Goal: Task Accomplishment & Management: Use online tool/utility

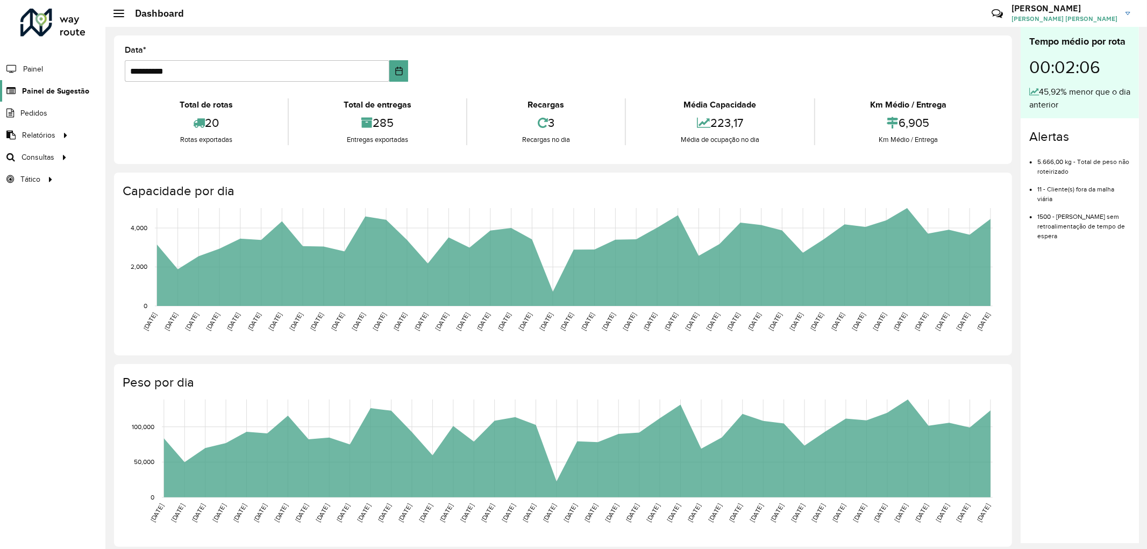
click at [52, 95] on span "Painel de Sugestão" at bounding box center [55, 90] width 67 height 11
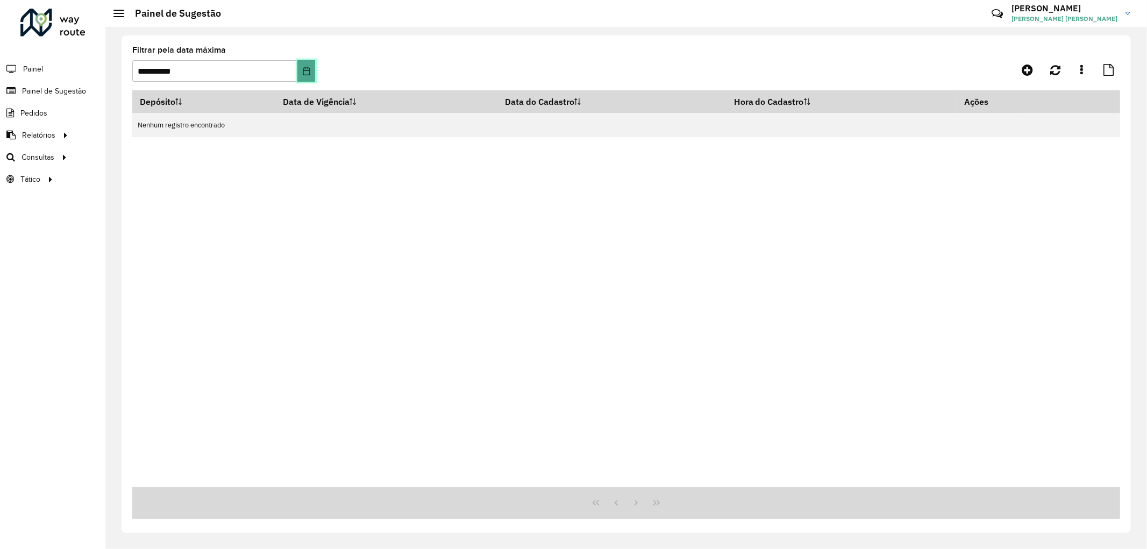
click at [303, 73] on icon "Choose Date" at bounding box center [306, 71] width 9 height 9
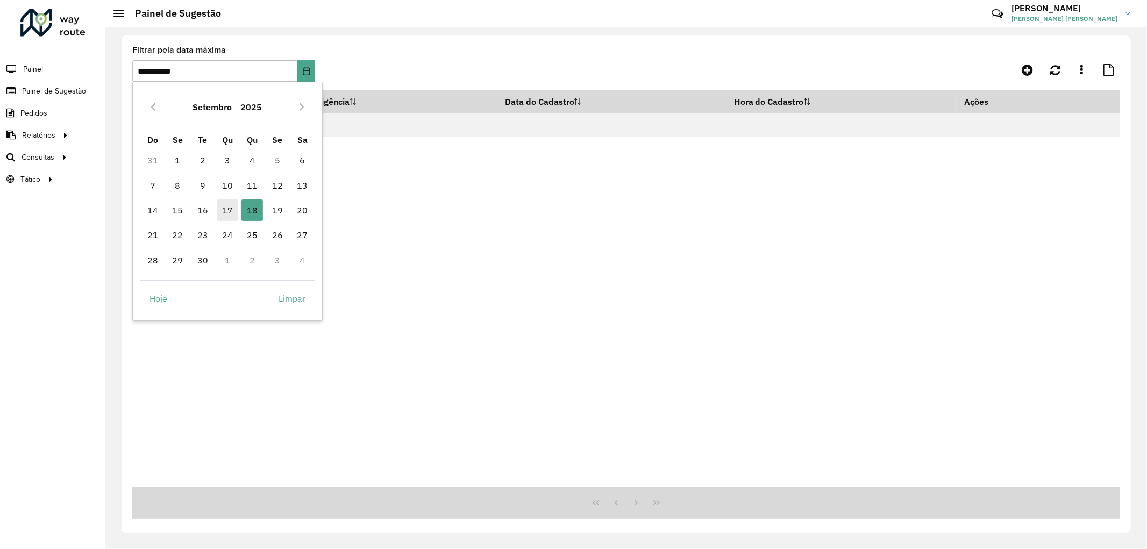
click at [225, 212] on span "17" at bounding box center [228, 210] width 22 height 22
type input "**********"
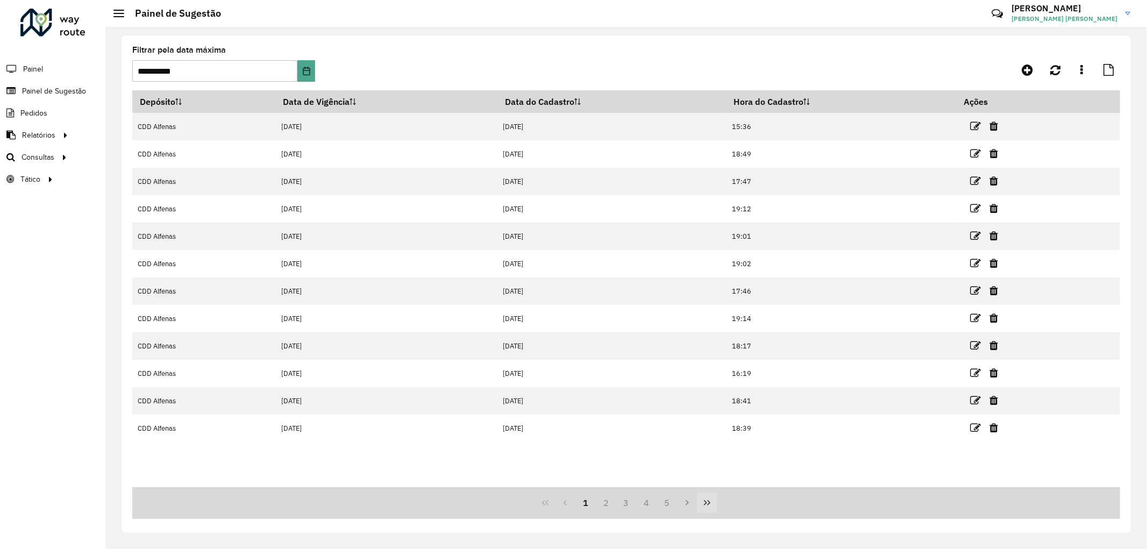
click at [701, 502] on button "Last Page" at bounding box center [707, 502] width 20 height 20
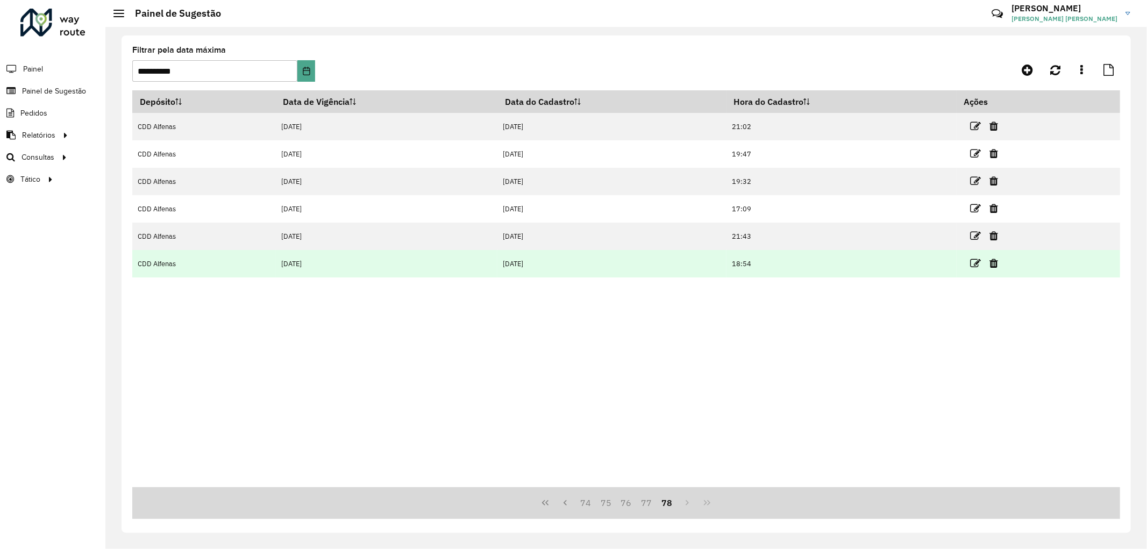
click at [802, 265] on td "18:54" at bounding box center [841, 263] width 230 height 27
click at [770, 268] on td "18:54" at bounding box center [841, 263] width 230 height 27
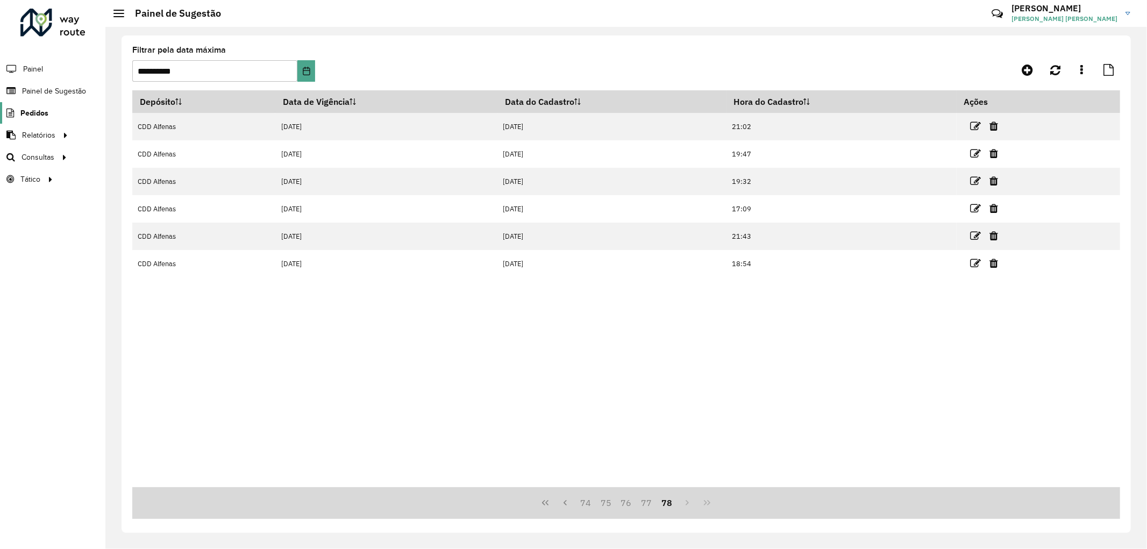
click at [36, 116] on span "Pedidos" at bounding box center [34, 113] width 28 height 11
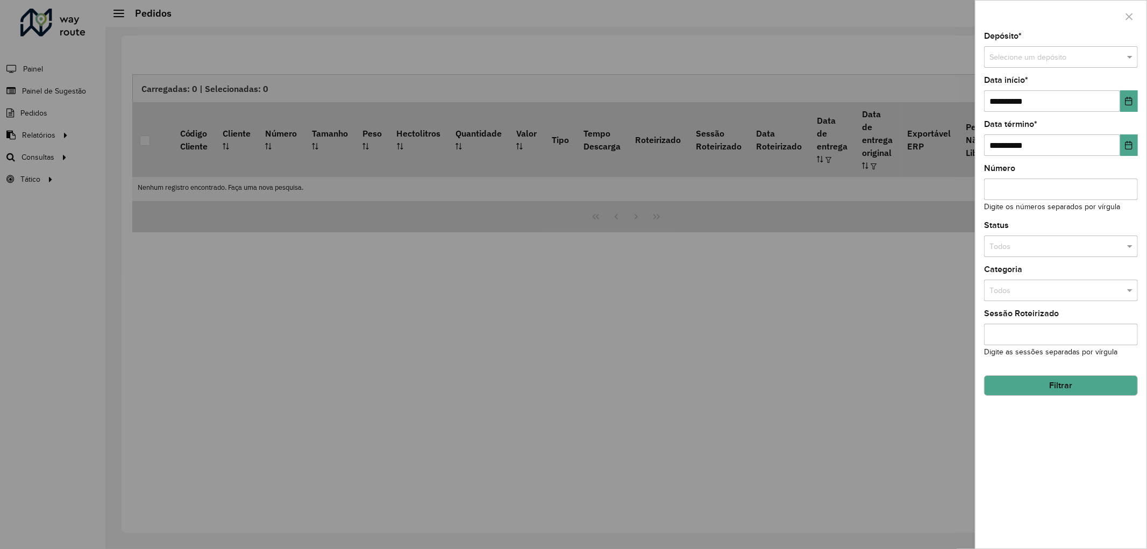
click at [38, 142] on div at bounding box center [573, 274] width 1147 height 549
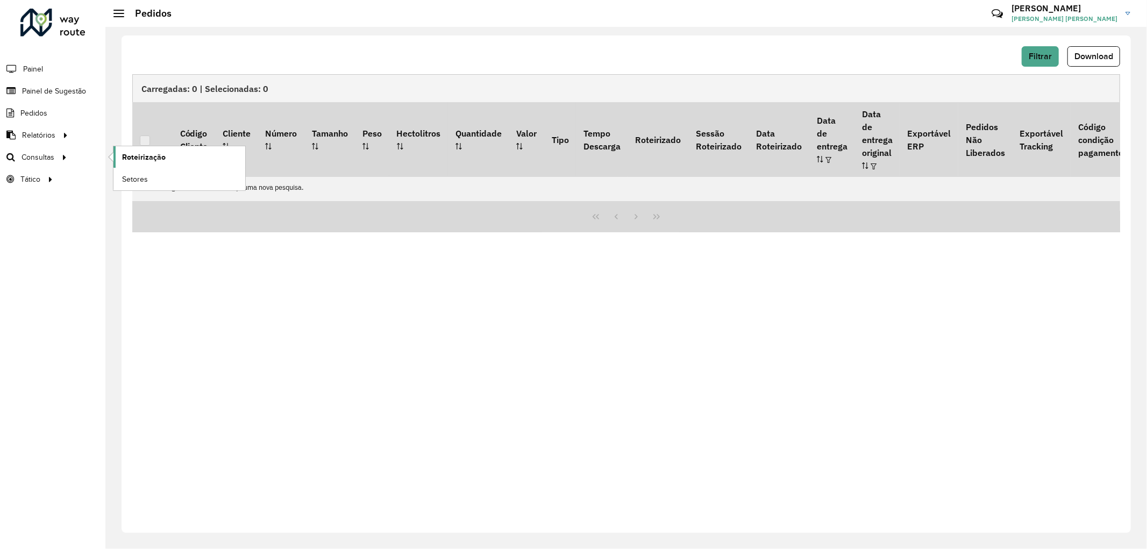
click at [135, 155] on span "Roteirização" at bounding box center [144, 157] width 44 height 11
click at [145, 197] on span "Service Time" at bounding box center [144, 201] width 45 height 11
click at [36, 67] on span "Painel" at bounding box center [34, 68] width 22 height 11
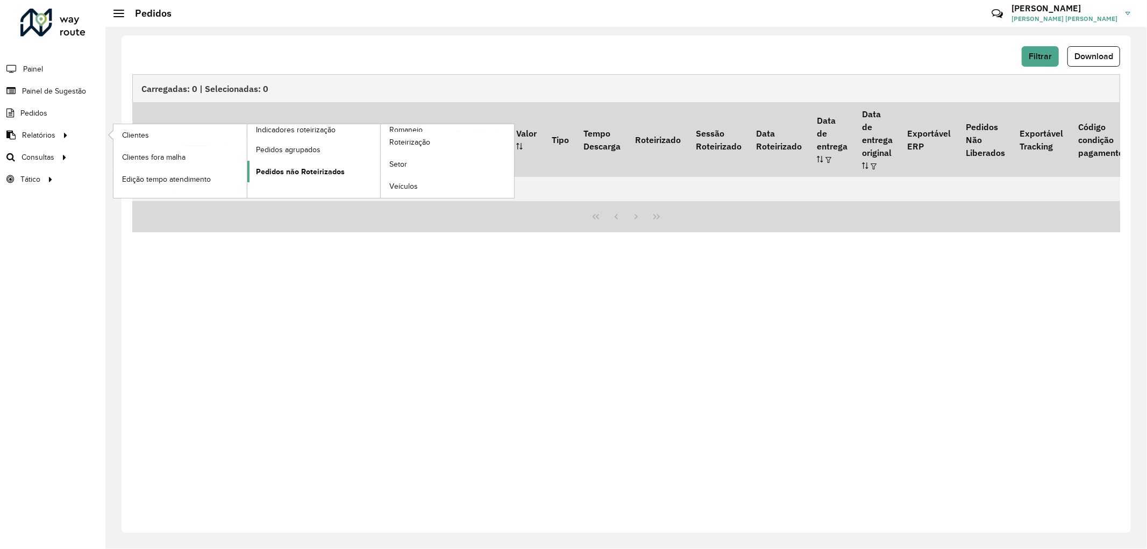
click at [296, 172] on span "Pedidos não Roteirizados" at bounding box center [300, 171] width 89 height 11
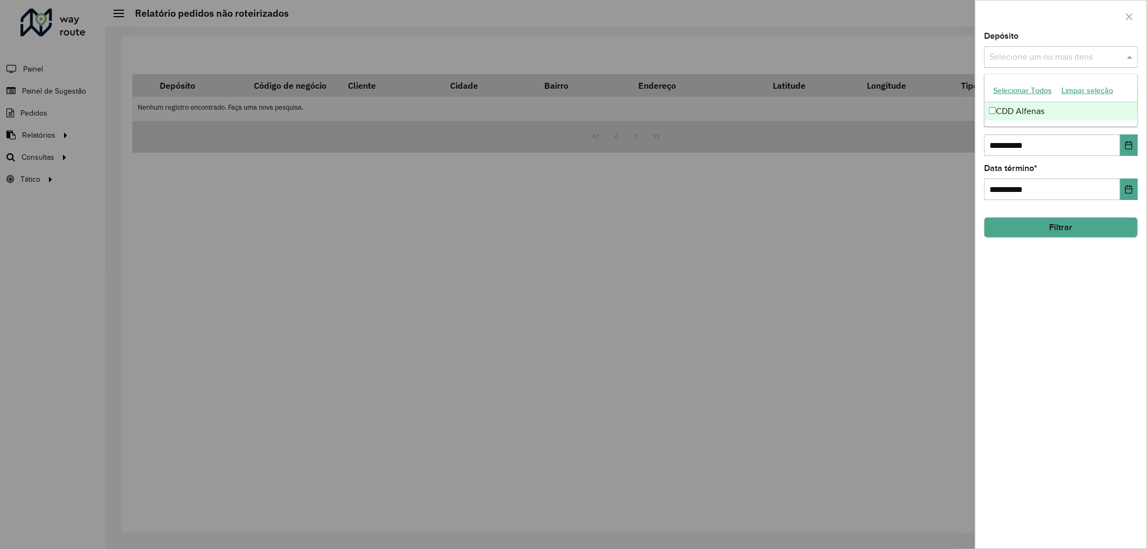
click at [1120, 55] on input "text" at bounding box center [1056, 57] width 138 height 13
click at [1097, 106] on div "CDD Alfenas" at bounding box center [1060, 111] width 153 height 18
click at [1113, 306] on div "**********" at bounding box center [1060, 290] width 171 height 516
click at [1020, 104] on input "text" at bounding box center [1056, 101] width 138 height 13
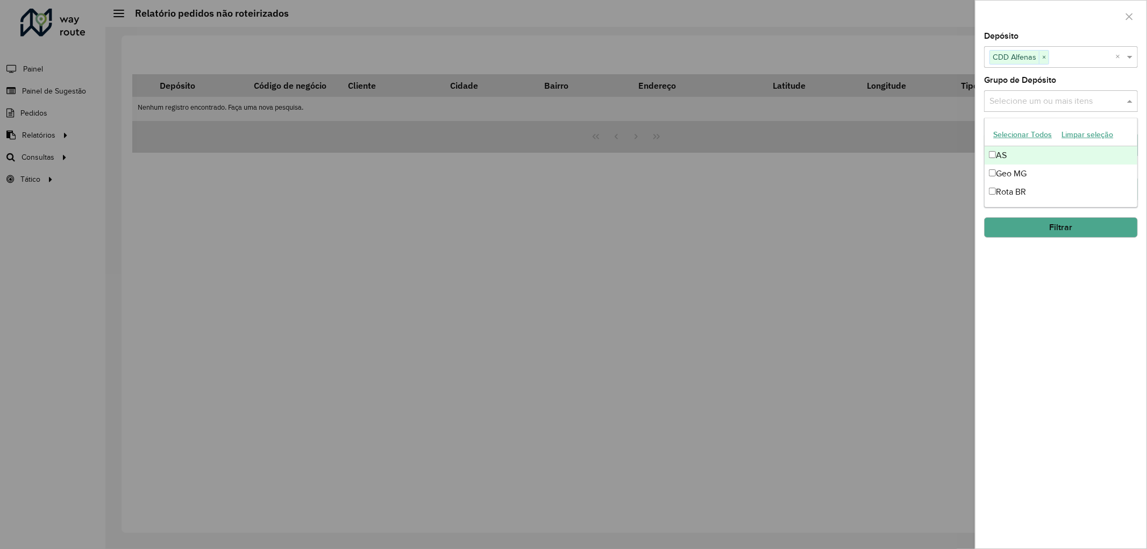
click at [1012, 159] on div "AS" at bounding box center [1060, 155] width 153 height 18
click at [1018, 174] on div "Geo MG" at bounding box center [1060, 174] width 153 height 18
drag, startPoint x: 1049, startPoint y: 277, endPoint x: 1045, endPoint y: 260, distance: 17.1
click at [1050, 277] on div "**********" at bounding box center [1060, 290] width 171 height 516
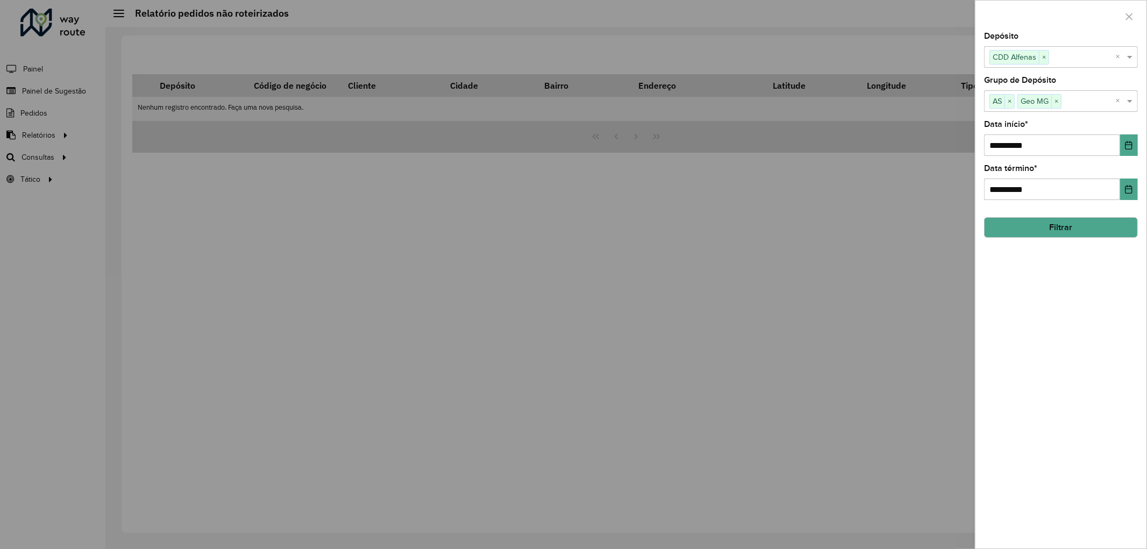
click at [1056, 232] on button "Filtrar" at bounding box center [1061, 227] width 154 height 20
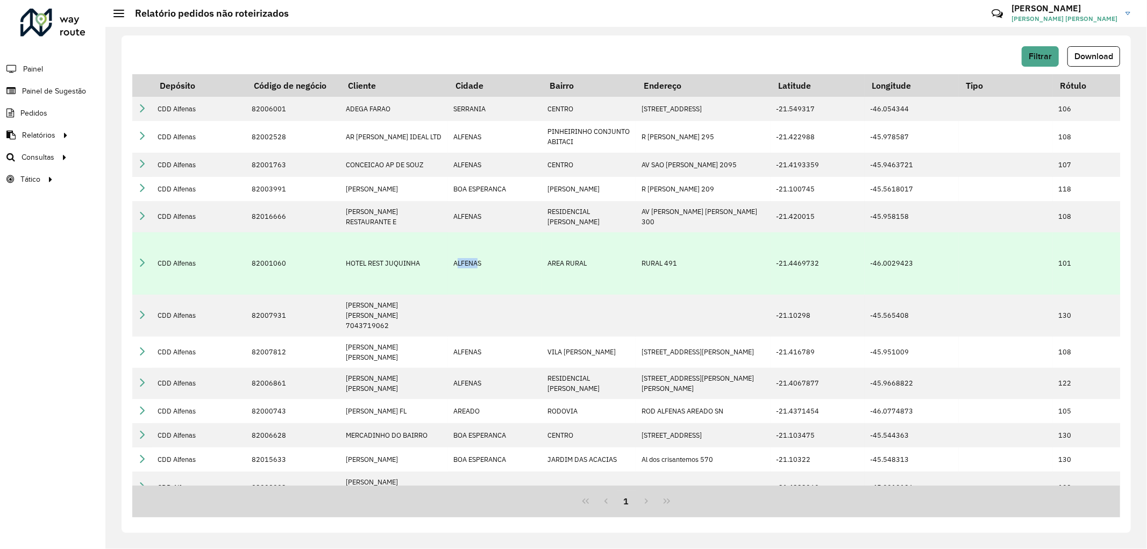
drag, startPoint x: 456, startPoint y: 243, endPoint x: 477, endPoint y: 244, distance: 21.0
click at [477, 244] on td "ALFENAS" at bounding box center [495, 263] width 94 height 62
click at [472, 241] on td "ALFENAS" at bounding box center [495, 263] width 94 height 62
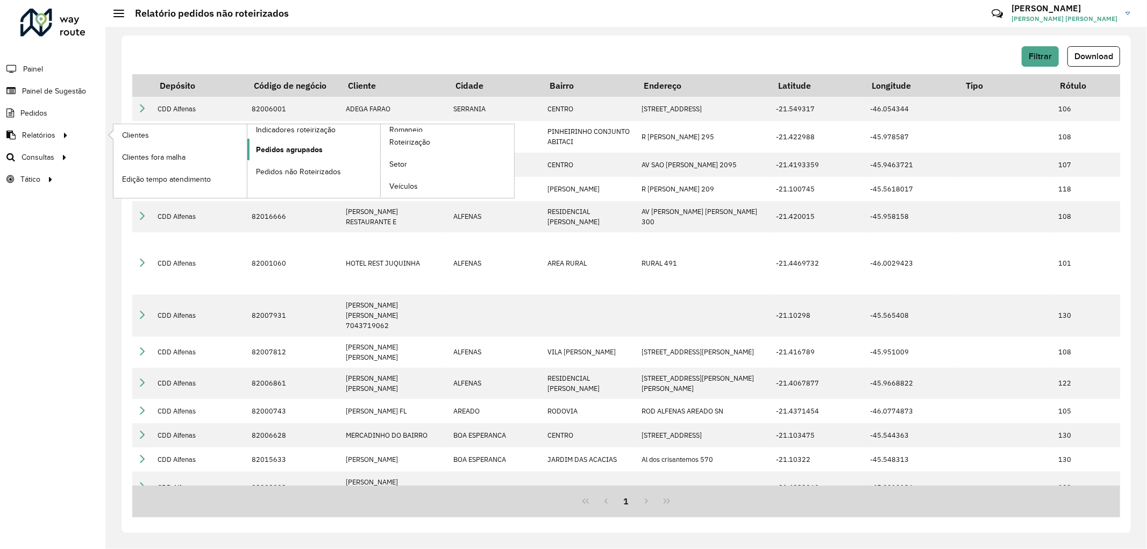
click at [310, 149] on span "Pedidos agrupados" at bounding box center [289, 149] width 67 height 11
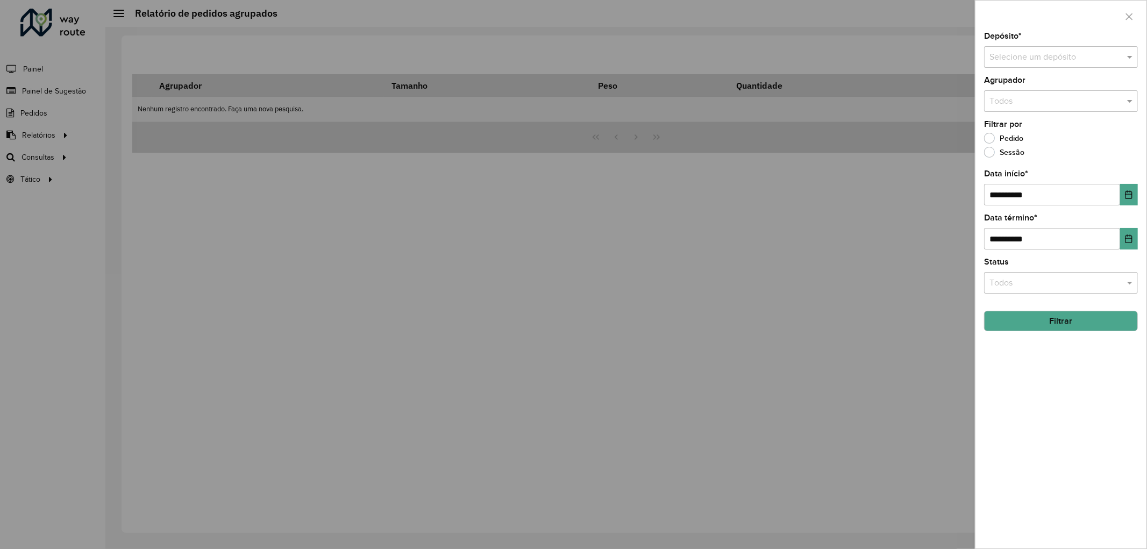
click at [990, 149] on label "Sessão" at bounding box center [1004, 152] width 40 height 11
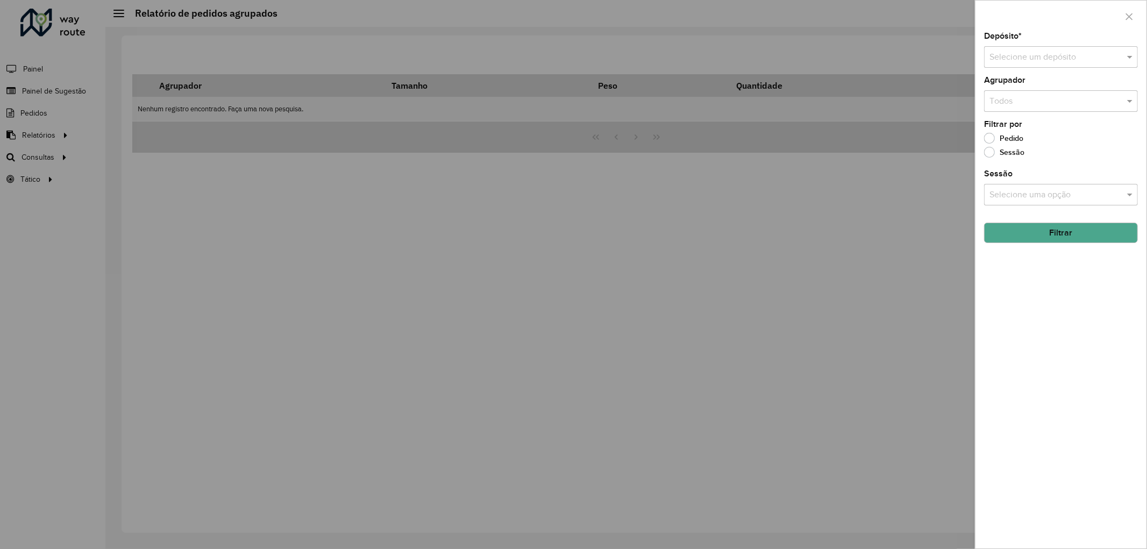
click at [999, 195] on input "text" at bounding box center [1050, 195] width 122 height 13
click at [1135, 196] on span at bounding box center [1130, 194] width 13 height 13
click at [1052, 55] on input "text" at bounding box center [1050, 57] width 122 height 13
click at [1039, 84] on div "CDD Alfenas" at bounding box center [1060, 89] width 153 height 18
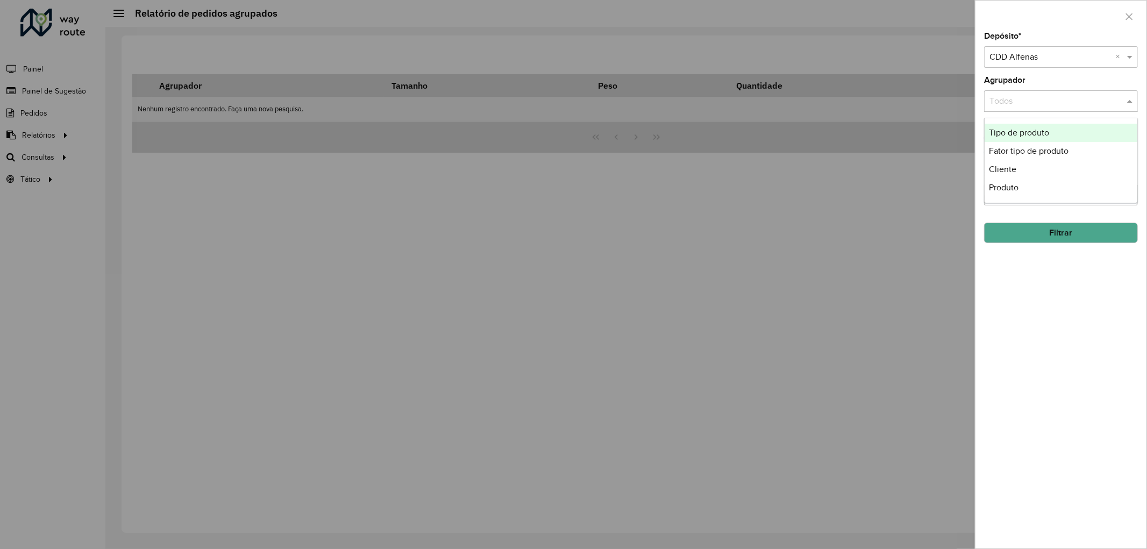
click at [1040, 99] on input "text" at bounding box center [1050, 101] width 122 height 13
click at [1030, 169] on div "Cliente" at bounding box center [1060, 169] width 153 height 18
click at [1047, 237] on button "Filtrar" at bounding box center [1061, 233] width 154 height 20
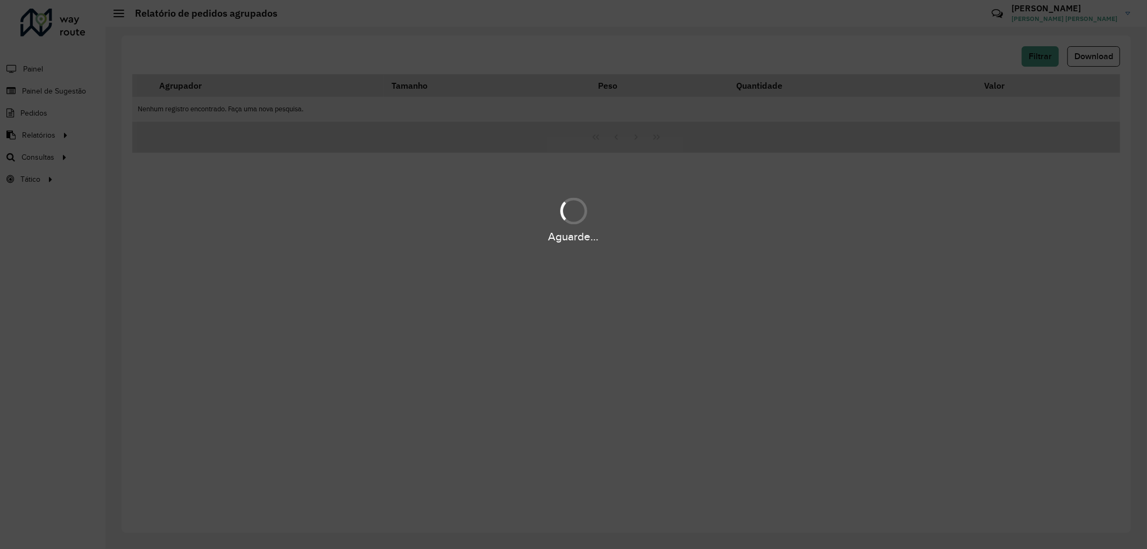
click at [719, 187] on div "Aguarde..." at bounding box center [573, 274] width 1147 height 549
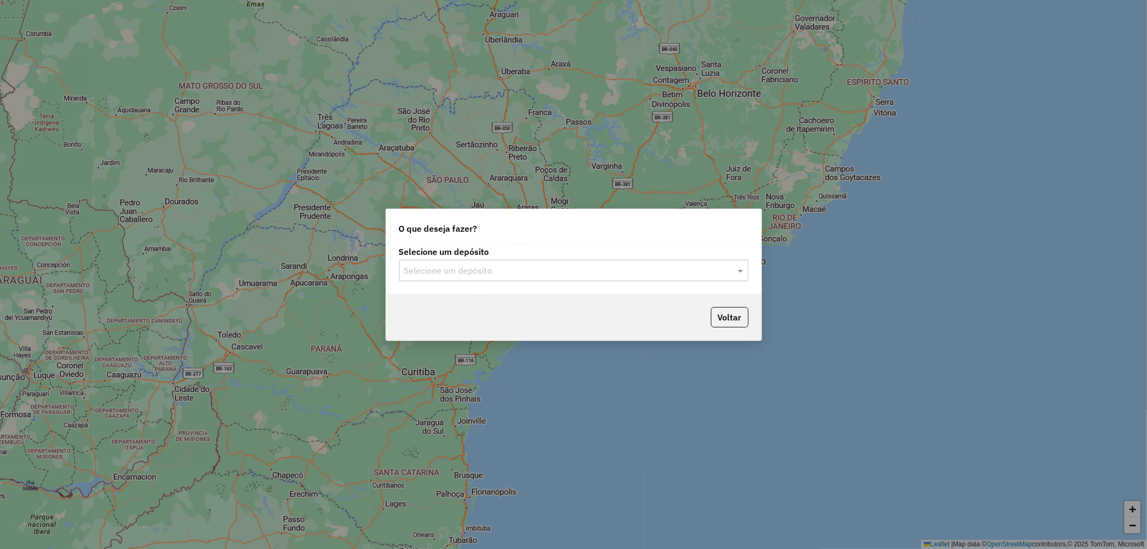
click at [472, 269] on input "text" at bounding box center [562, 271] width 317 height 13
click at [450, 301] on span "CDD Alfenas" at bounding box center [428, 300] width 48 height 9
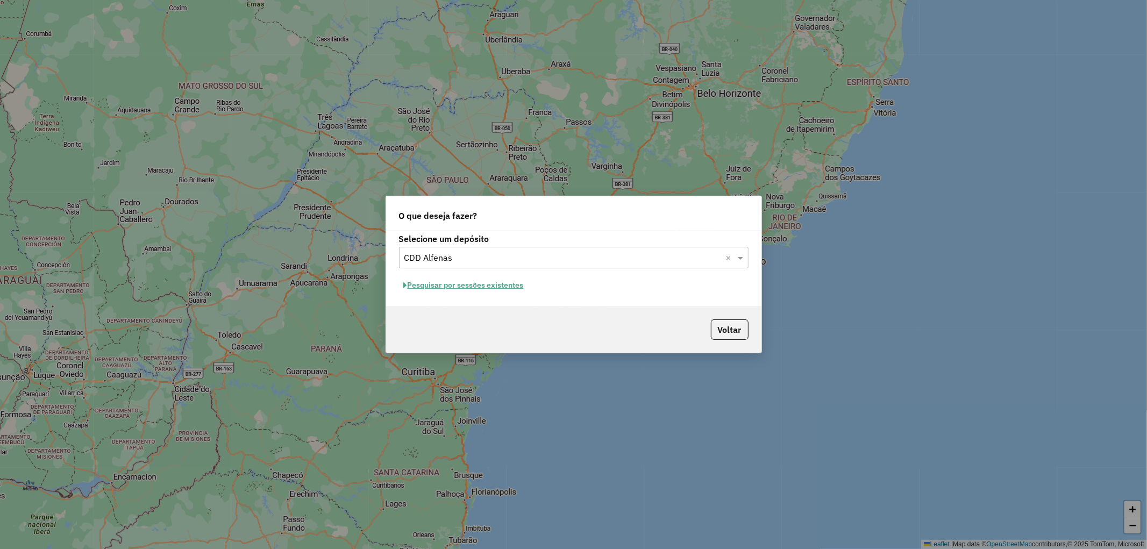
click at [497, 285] on button "Pesquisar por sessões existentes" at bounding box center [464, 285] width 130 height 17
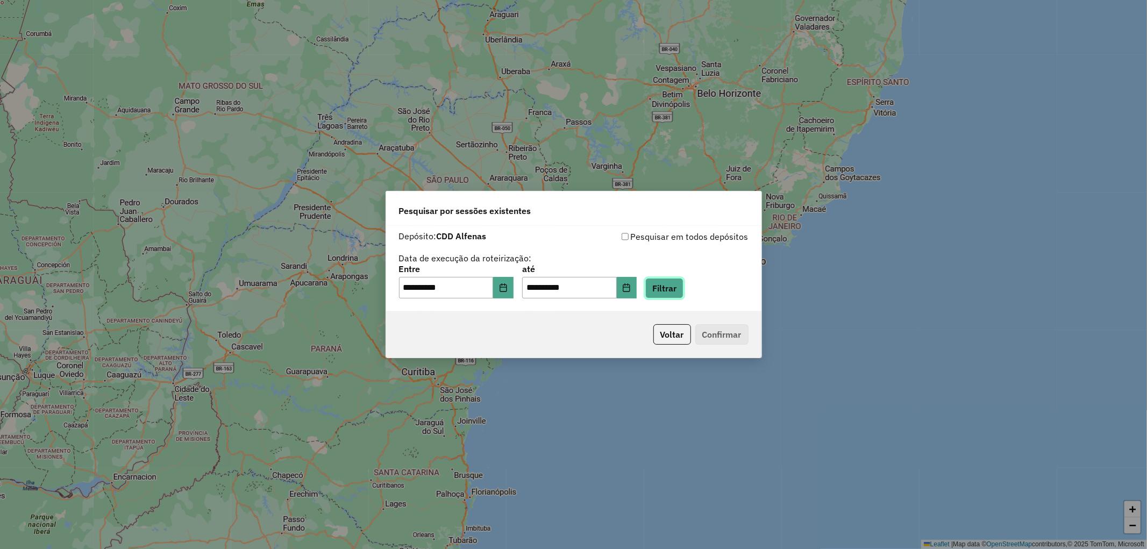
click at [683, 292] on button "Filtrar" at bounding box center [664, 288] width 38 height 20
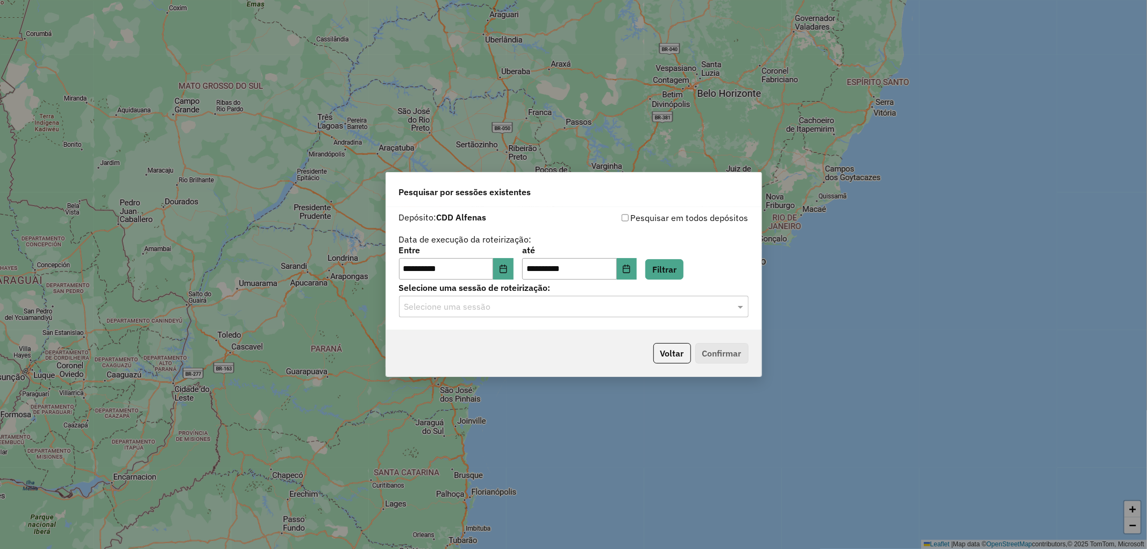
click at [658, 319] on div "**********" at bounding box center [573, 268] width 375 height 123
click at [653, 309] on input "text" at bounding box center [562, 307] width 317 height 13
click at [646, 332] on div "1277077 - 17/09/2025 18:12" at bounding box center [573, 338] width 348 height 18
click at [717, 359] on button "Confirmar" at bounding box center [721, 353] width 53 height 20
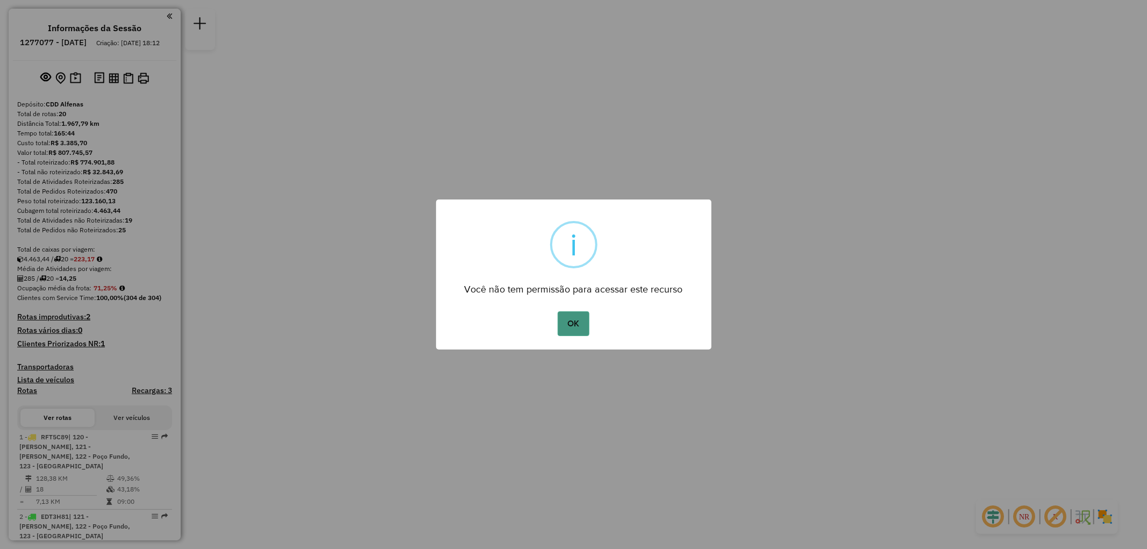
click at [580, 315] on button "OK" at bounding box center [574, 323] width 32 height 25
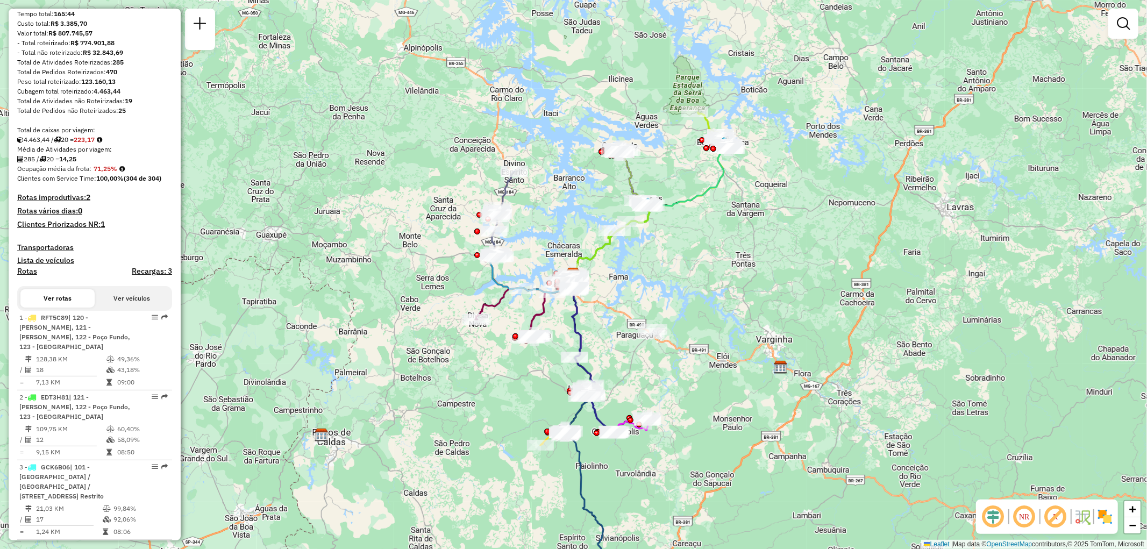
scroll to position [60, 0]
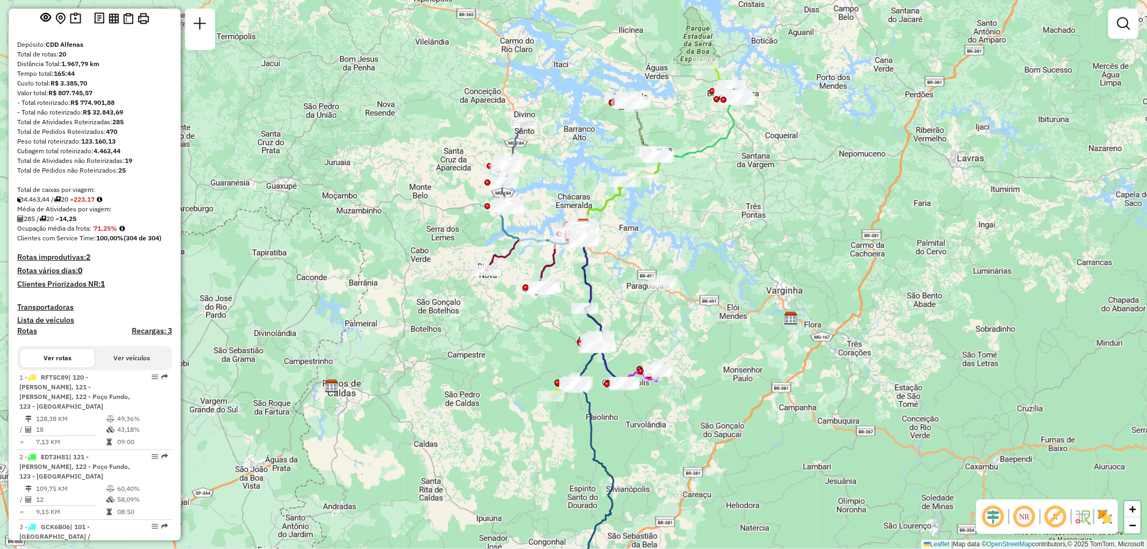
drag, startPoint x: 613, startPoint y: 304, endPoint x: 624, endPoint y: 255, distance: 50.0
click at [624, 255] on div "Janela de atendimento Grade de atendimento Capacidade Transportadoras Veículos …" at bounding box center [573, 274] width 1147 height 549
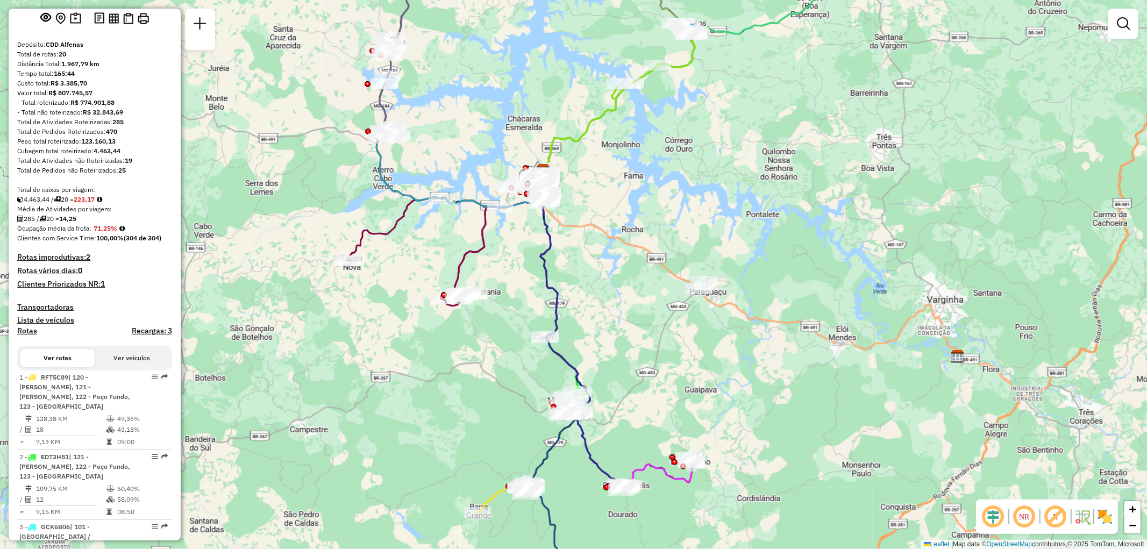
drag, startPoint x: 624, startPoint y: 349, endPoint x: 622, endPoint y: 331, distance: 18.9
click at [622, 331] on div "Janela de atendimento Grade de atendimento Capacidade Transportadoras Veículos …" at bounding box center [573, 274] width 1147 height 549
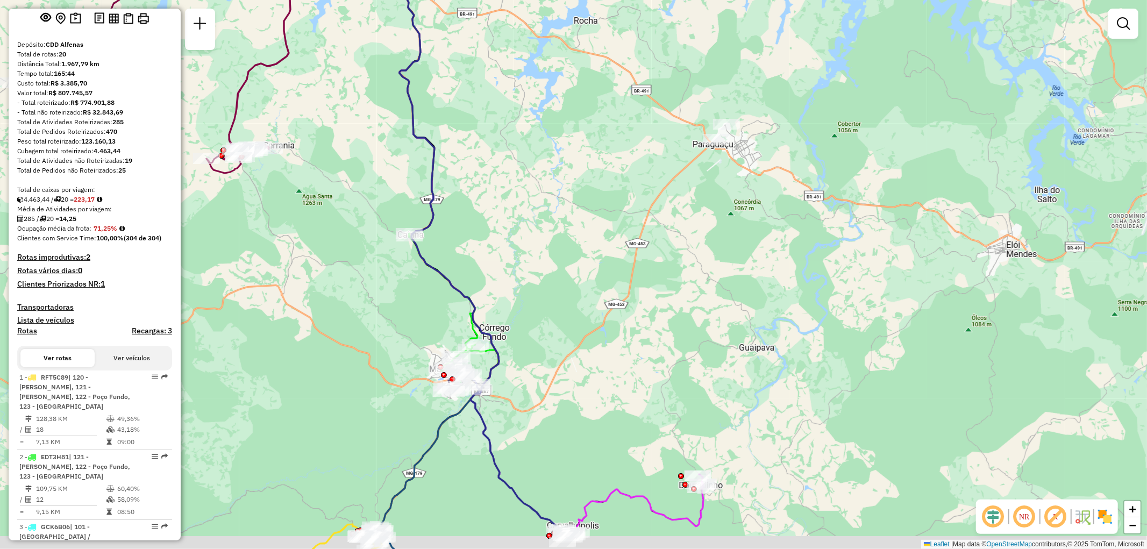
drag, startPoint x: 669, startPoint y: 306, endPoint x: 738, endPoint y: 276, distance: 75.1
click at [738, 276] on div "Janela de atendimento Grade de atendimento Capacidade Transportadoras Veículos …" at bounding box center [573, 274] width 1147 height 549
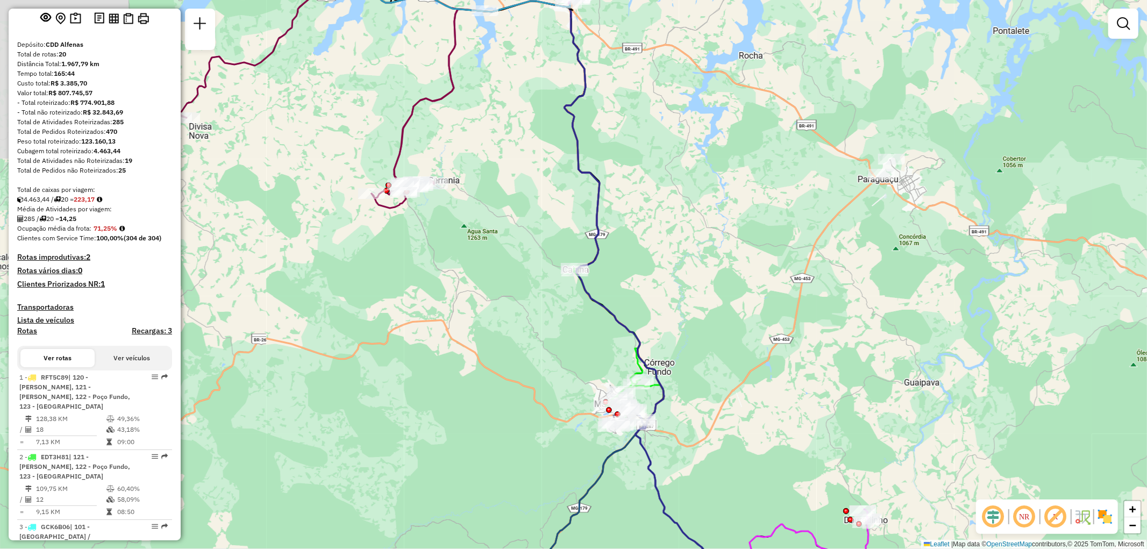
drag, startPoint x: 662, startPoint y: 400, endPoint x: 790, endPoint y: 429, distance: 131.2
click at [813, 442] on div "Janela de atendimento Grade de atendimento Capacidade Transportadoras Veículos …" at bounding box center [573, 274] width 1147 height 549
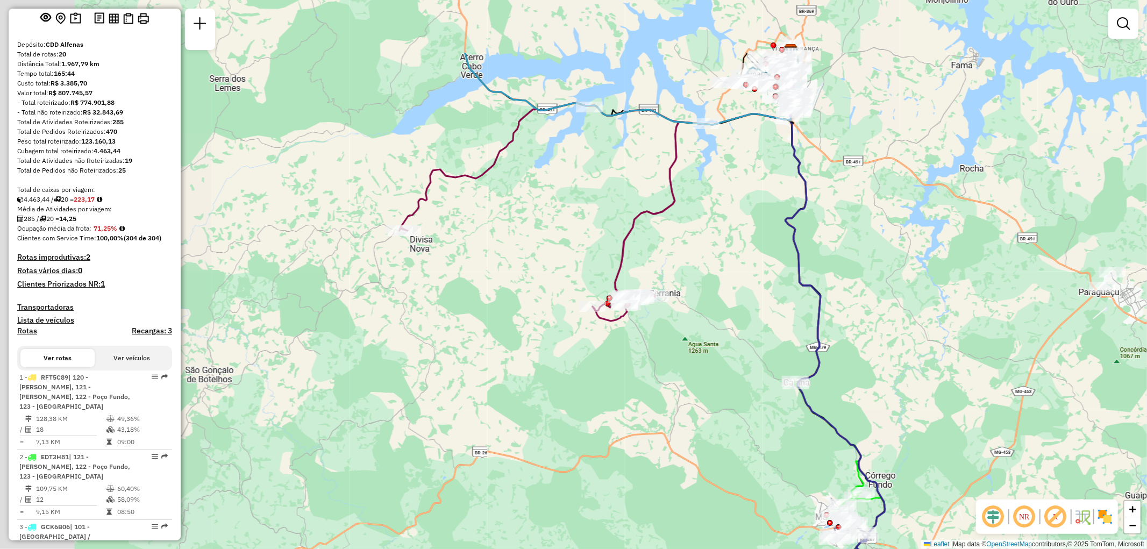
drag, startPoint x: 649, startPoint y: 220, endPoint x: 869, endPoint y: 328, distance: 244.8
click at [869, 328] on div "Janela de atendimento Grade de atendimento Capacidade Transportadoras Veículos …" at bounding box center [573, 274] width 1147 height 549
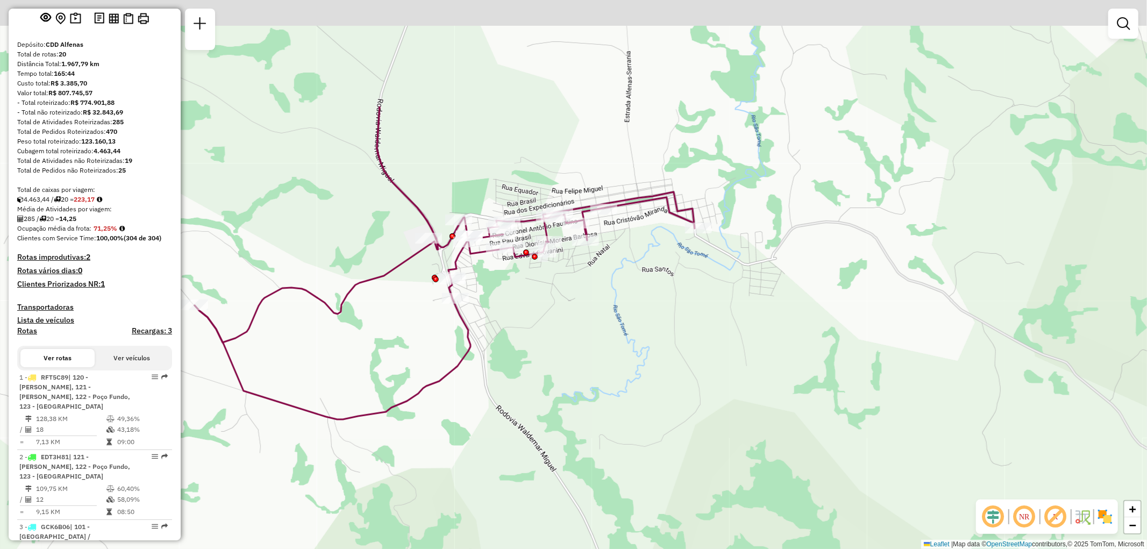
drag, startPoint x: 572, startPoint y: 200, endPoint x: 590, endPoint y: 342, distance: 143.6
click at [590, 342] on div "Janela de atendimento Grade de atendimento Capacidade Transportadoras Veículos …" at bounding box center [573, 274] width 1147 height 549
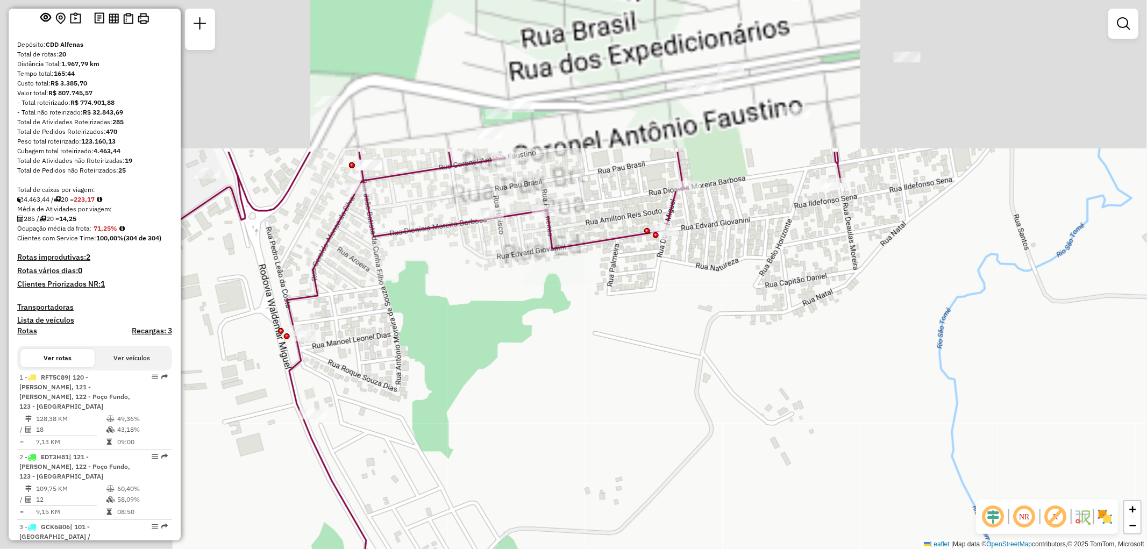
drag, startPoint x: 515, startPoint y: 273, endPoint x: 726, endPoint y: 477, distance: 293.9
click at [726, 477] on div "Janela de atendimento Grade de atendimento Capacidade Transportadoras Veículos …" at bounding box center [573, 274] width 1147 height 549
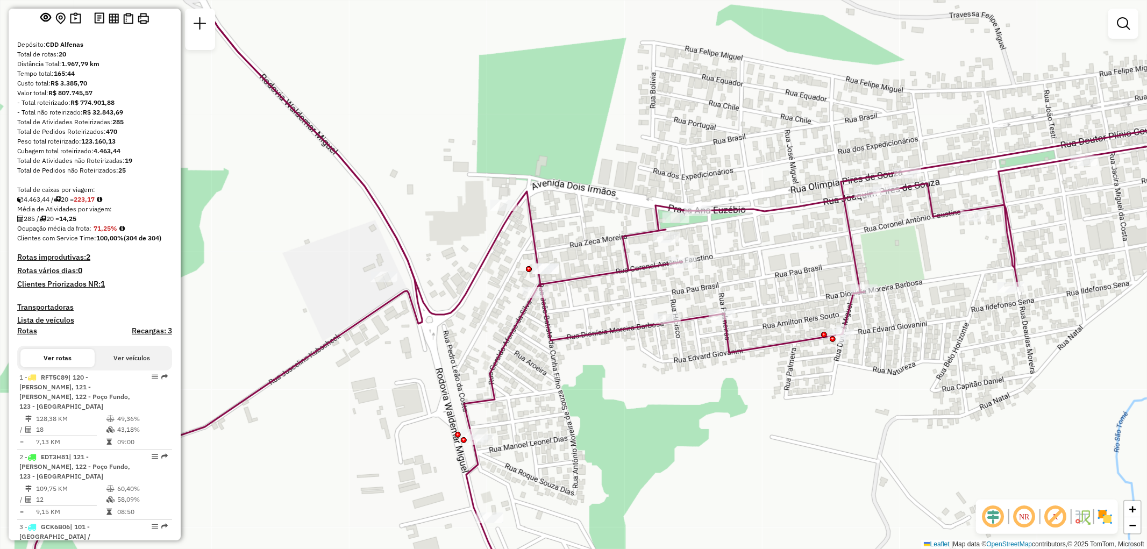
drag, startPoint x: 552, startPoint y: 378, endPoint x: 648, endPoint y: 433, distance: 110.8
click at [648, 433] on div "Janela de atendimento Grade de atendimento Capacidade Transportadoras Veículos …" at bounding box center [573, 274] width 1147 height 549
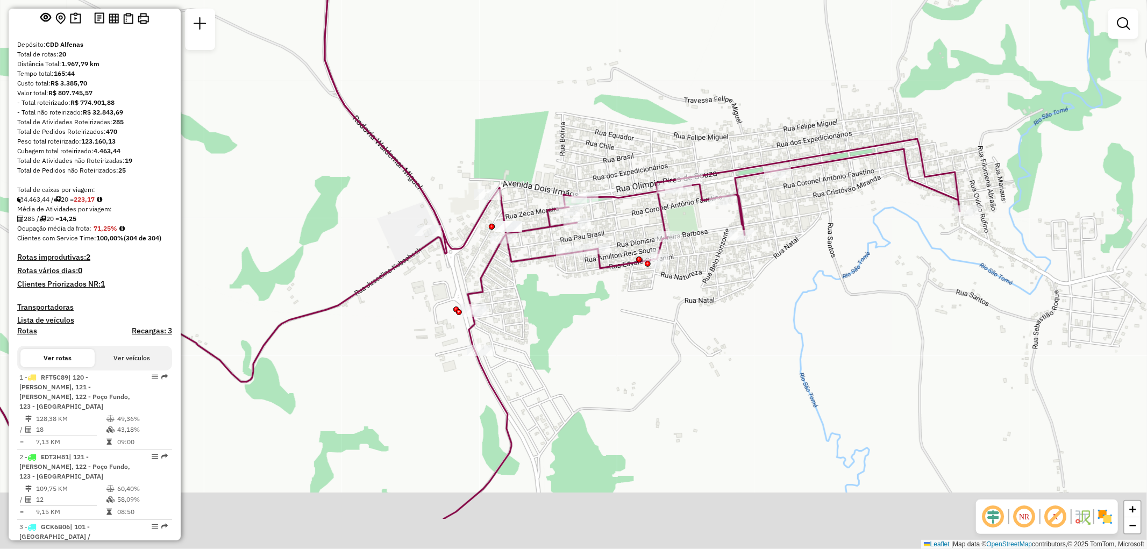
drag, startPoint x: 503, startPoint y: 363, endPoint x: 489, endPoint y: 278, distance: 86.1
click at [489, 278] on div "Janela de atendimento Grade de atendimento Capacidade Transportadoras Veículos …" at bounding box center [573, 274] width 1147 height 549
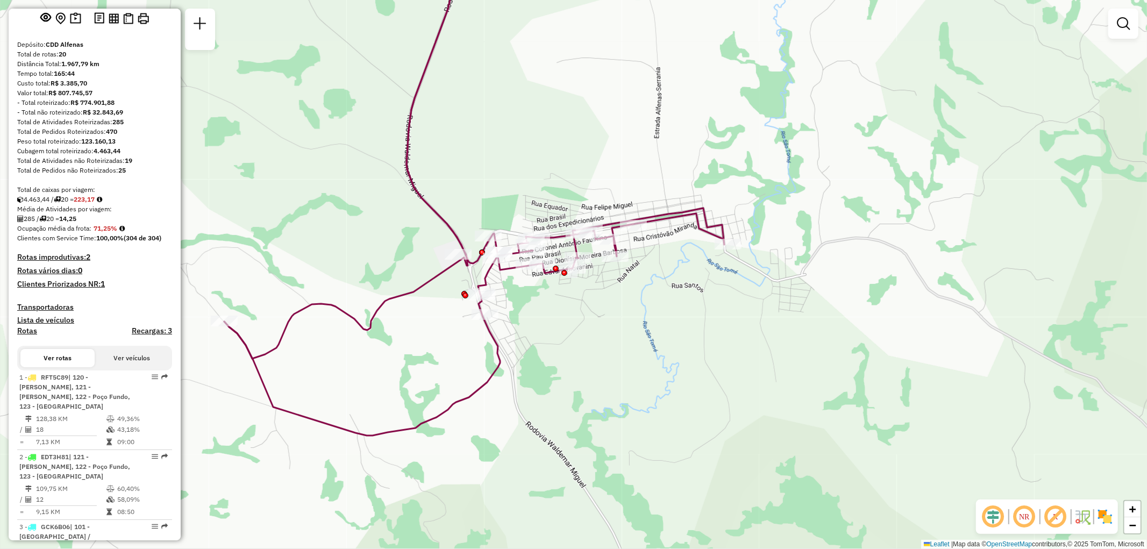
scroll to position [0, 0]
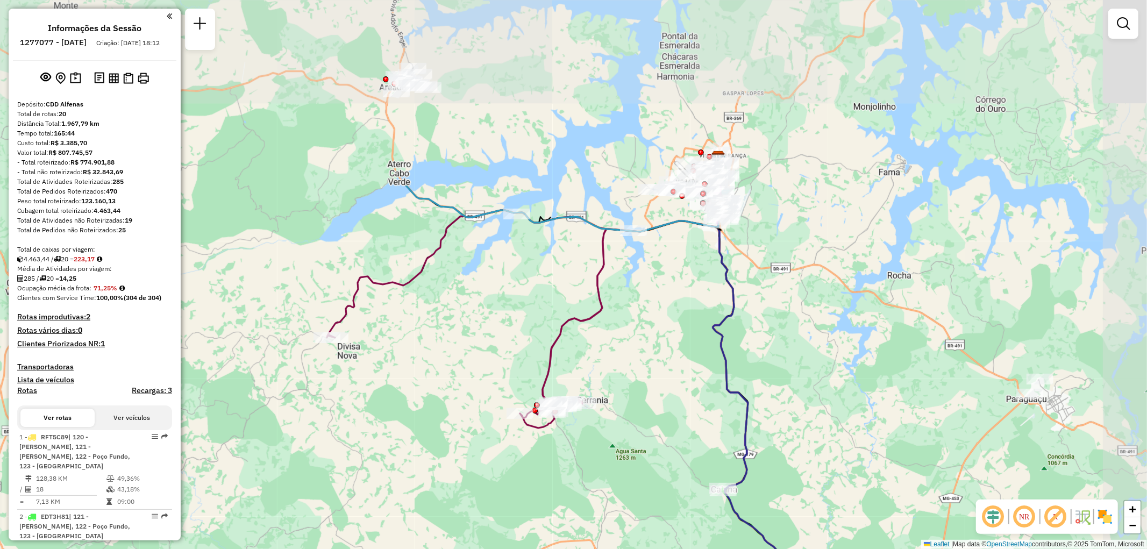
drag, startPoint x: 694, startPoint y: 114, endPoint x: 610, endPoint y: 351, distance: 251.5
click at [610, 351] on div "Janela de atendimento Grade de atendimento Capacidade Transportadoras Veículos …" at bounding box center [573, 274] width 1147 height 549
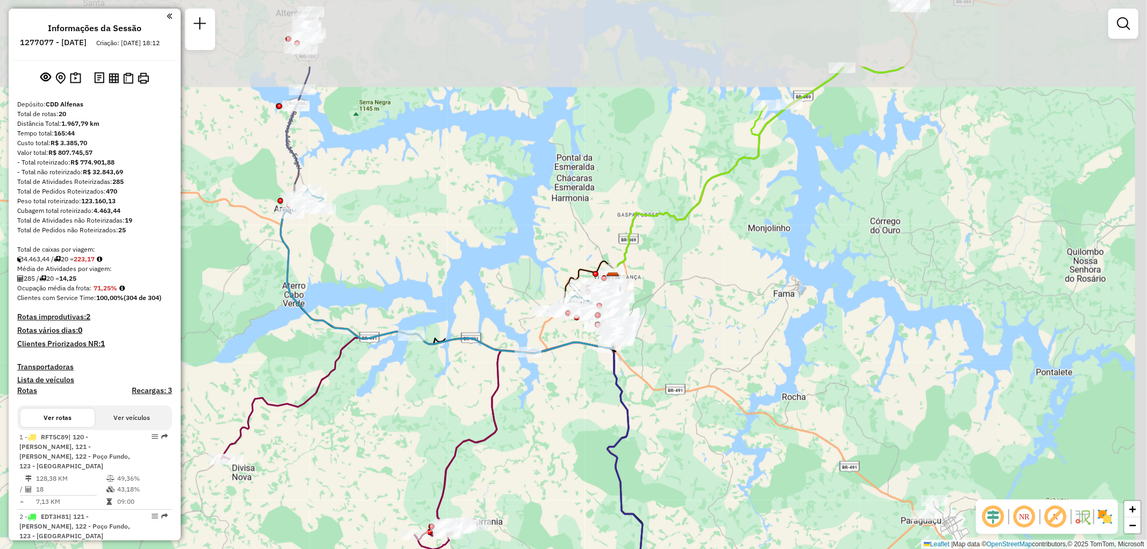
drag, startPoint x: 683, startPoint y: 244, endPoint x: 577, endPoint y: 366, distance: 160.8
click at [577, 366] on div "Janela de atendimento Grade de atendimento Capacidade Transportadoras Veículos …" at bounding box center [573, 274] width 1147 height 549
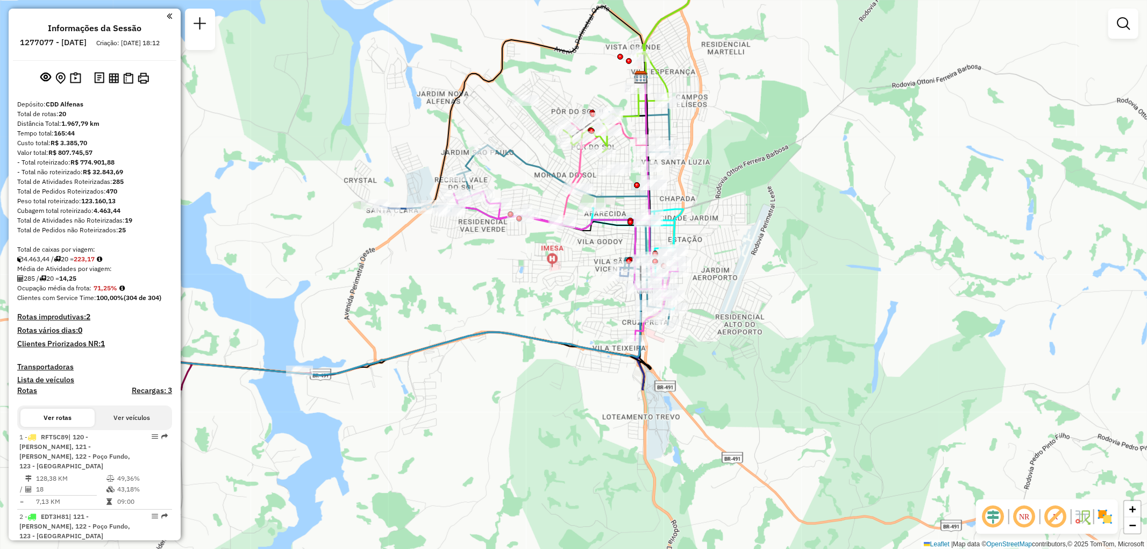
drag, startPoint x: 583, startPoint y: 297, endPoint x: 733, endPoint y: 83, distance: 261.2
click at [733, 83] on div "Janela de atendimento Grade de atendimento Capacidade Transportadoras Veículos …" at bounding box center [573, 274] width 1147 height 549
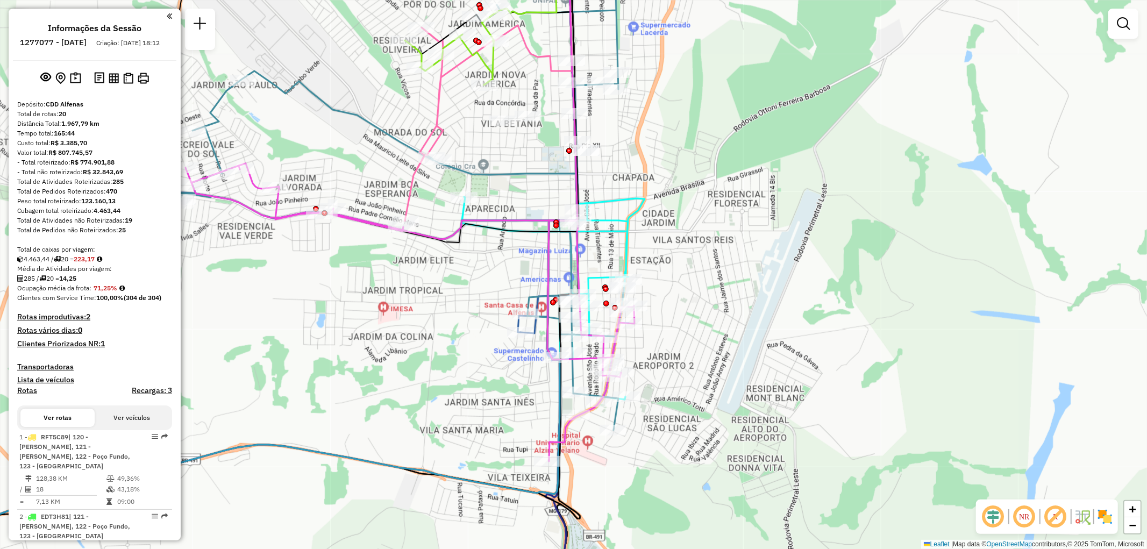
drag, startPoint x: 665, startPoint y: 259, endPoint x: 680, endPoint y: 251, distance: 17.3
click at [680, 251] on div "Janela de atendimento Grade de atendimento Capacidade Transportadoras Veículos …" at bounding box center [573, 274] width 1147 height 549
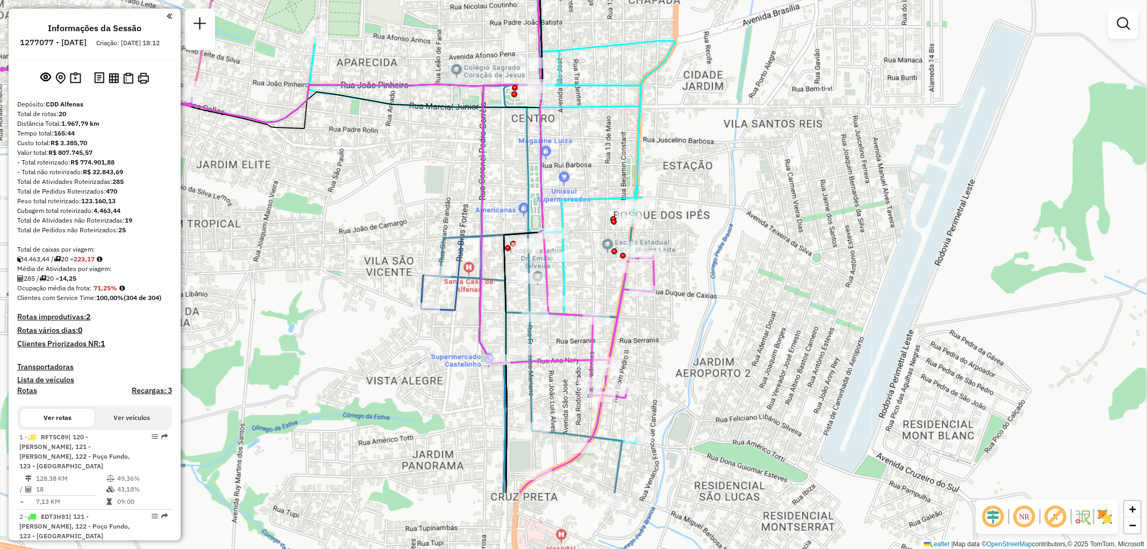
drag, startPoint x: 681, startPoint y: 246, endPoint x: 746, endPoint y: 135, distance: 128.5
click at [746, 135] on div "Janela de atendimento Grade de atendimento Capacidade Transportadoras Veículos …" at bounding box center [573, 274] width 1147 height 549
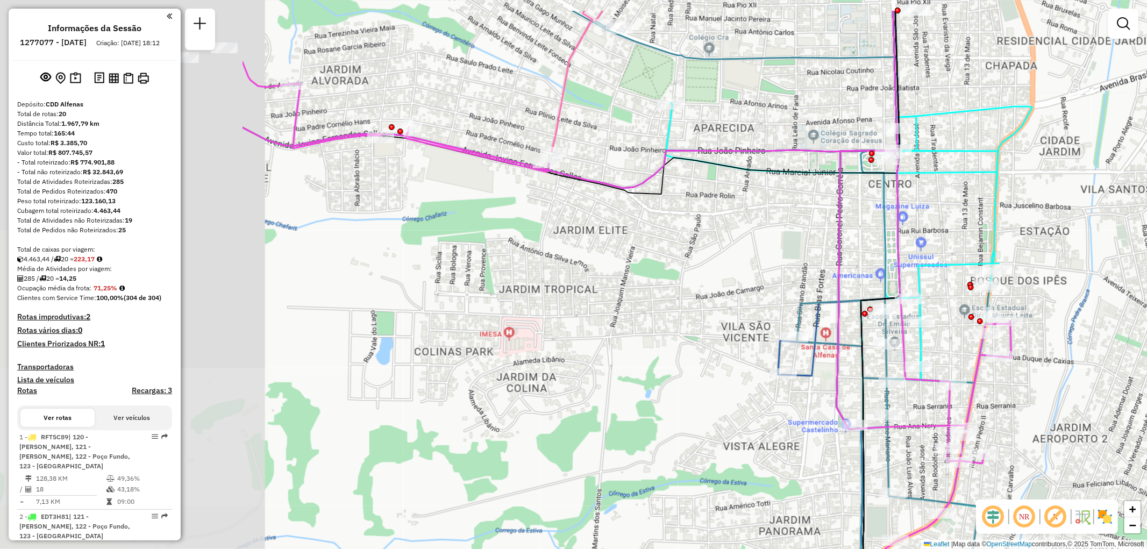
drag, startPoint x: 422, startPoint y: 220, endPoint x: 782, endPoint y: 287, distance: 366.3
click at [782, 287] on div "Janela de atendimento Grade de atendimento Capacidade Transportadoras Veículos …" at bounding box center [573, 274] width 1147 height 549
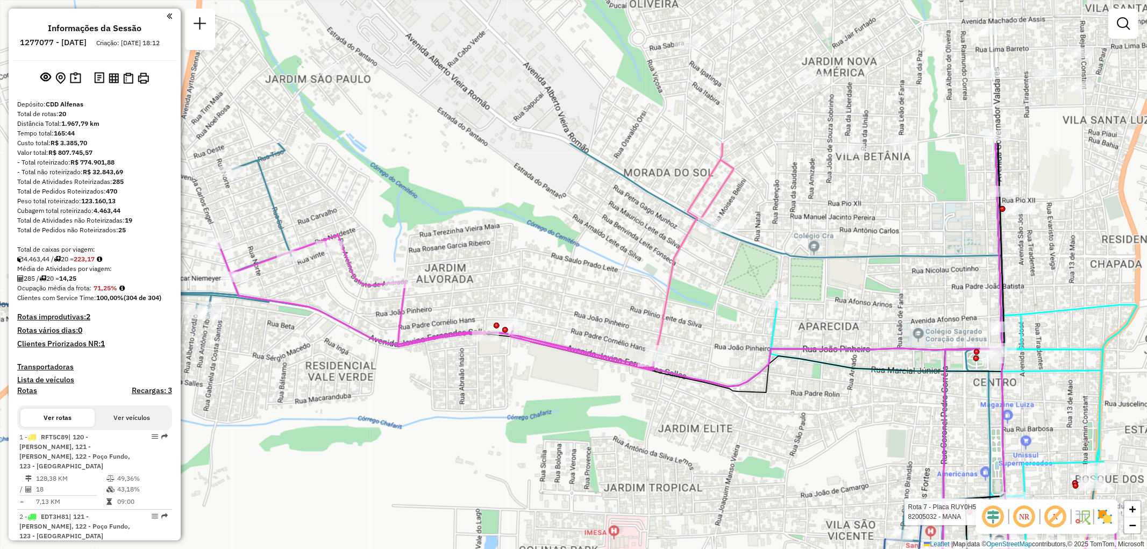
drag, startPoint x: 544, startPoint y: 229, endPoint x: 645, endPoint y: 426, distance: 222.4
click at [645, 426] on div "Rota 7 - Placa RUY0H54 82005032 - MANA Janela de atendimento Grade de atendimen…" at bounding box center [573, 274] width 1147 height 549
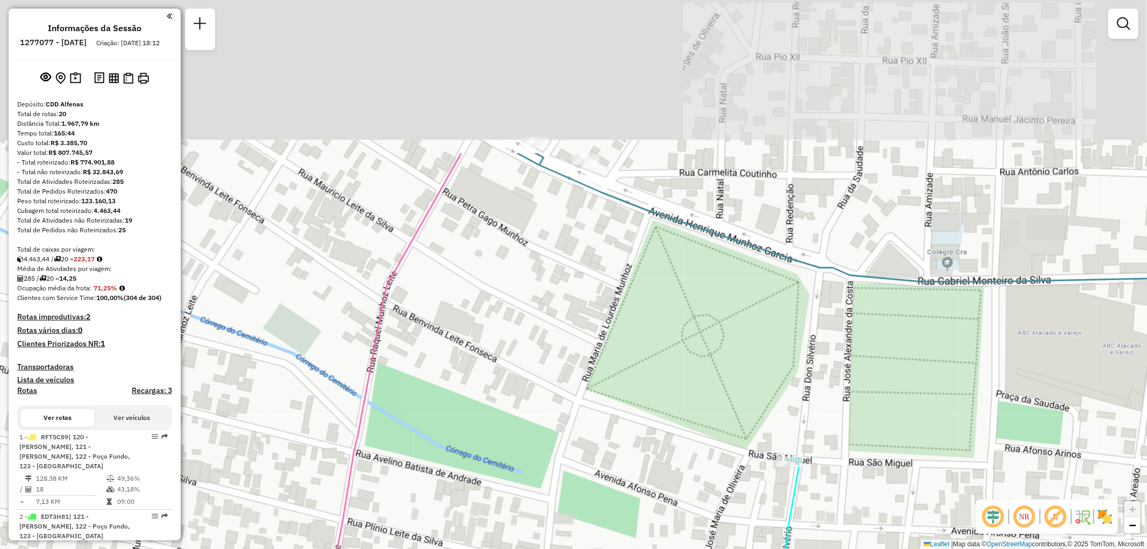
drag, startPoint x: 694, startPoint y: 212, endPoint x: 665, endPoint y: 418, distance: 207.5
click at [665, 418] on div "Rota 7 - Placa RUY0H54 82005032 - MANA Janela de atendimento Grade de atendimen…" at bounding box center [573, 274] width 1147 height 549
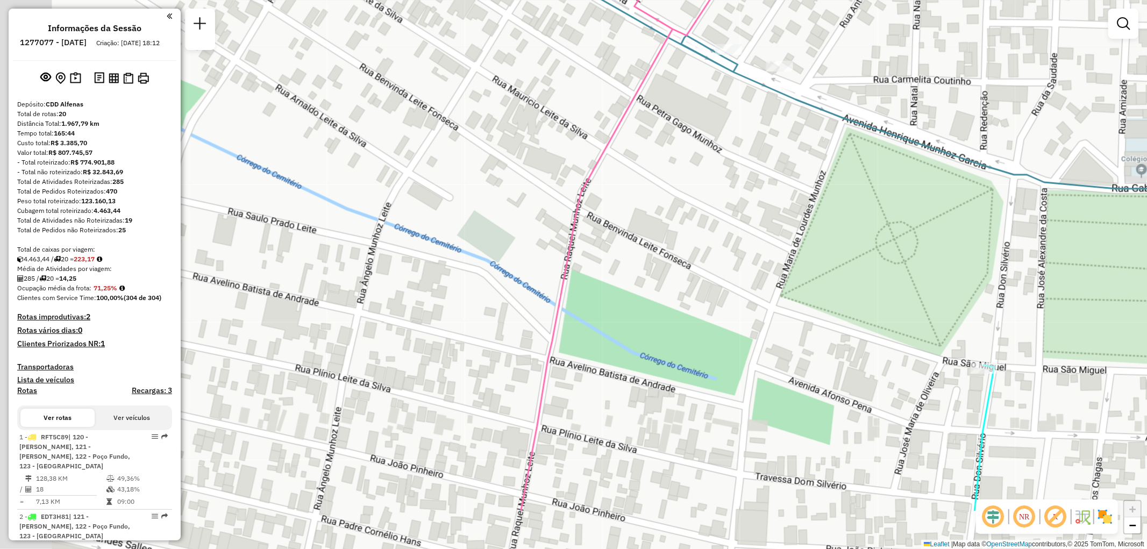
drag, startPoint x: 538, startPoint y: 309, endPoint x: 734, endPoint y: 211, distance: 219.0
click at [734, 211] on div "Rota 7 - Placa RUY0H54 82005032 - MANA Janela de atendimento Grade de atendimen…" at bounding box center [573, 274] width 1147 height 549
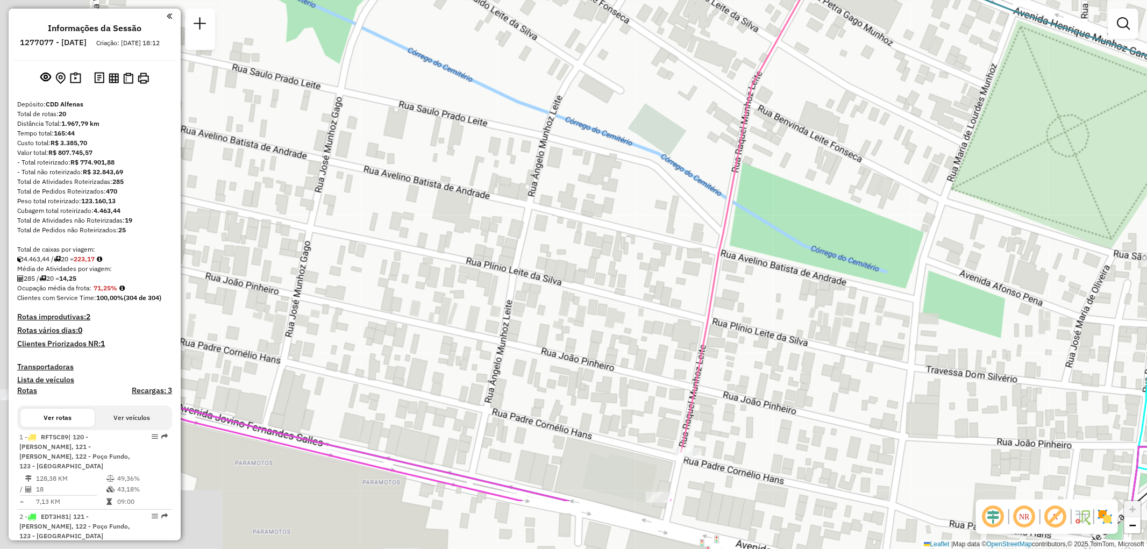
drag, startPoint x: 433, startPoint y: 227, endPoint x: 602, endPoint y: 124, distance: 197.6
click at [602, 124] on div "Rota 7 - Placa RUY0H54 82005032 - MANA Janela de atendimento Grade de atendimen…" at bounding box center [573, 274] width 1147 height 549
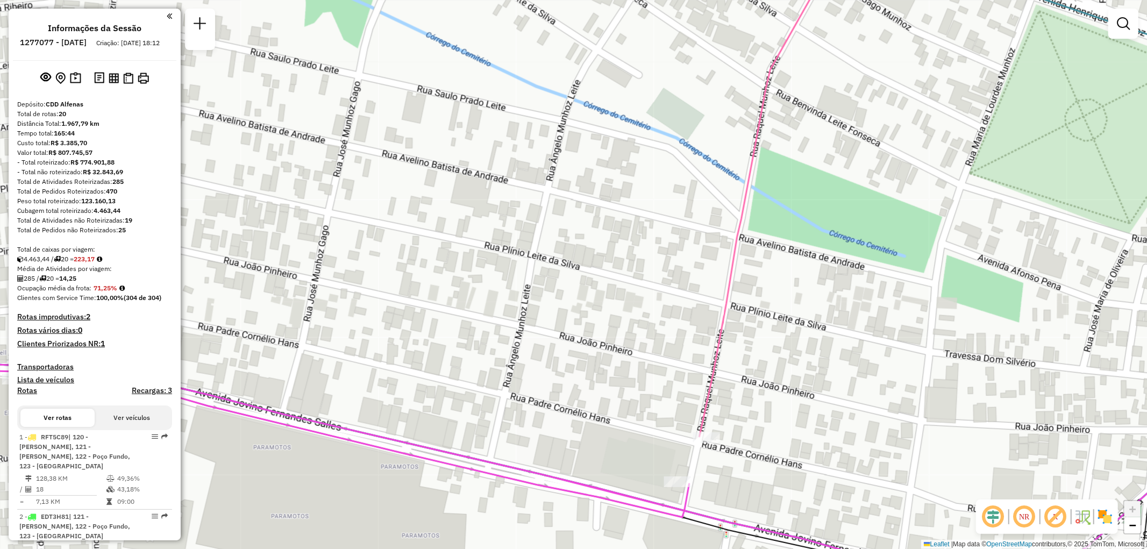
drag, startPoint x: 480, startPoint y: 191, endPoint x: 588, endPoint y: 173, distance: 109.2
click at [588, 173] on div "Rota 7 - Placa RUY0H54 82005032 - MANA Janela de atendimento Grade de atendimen…" at bounding box center [573, 274] width 1147 height 549
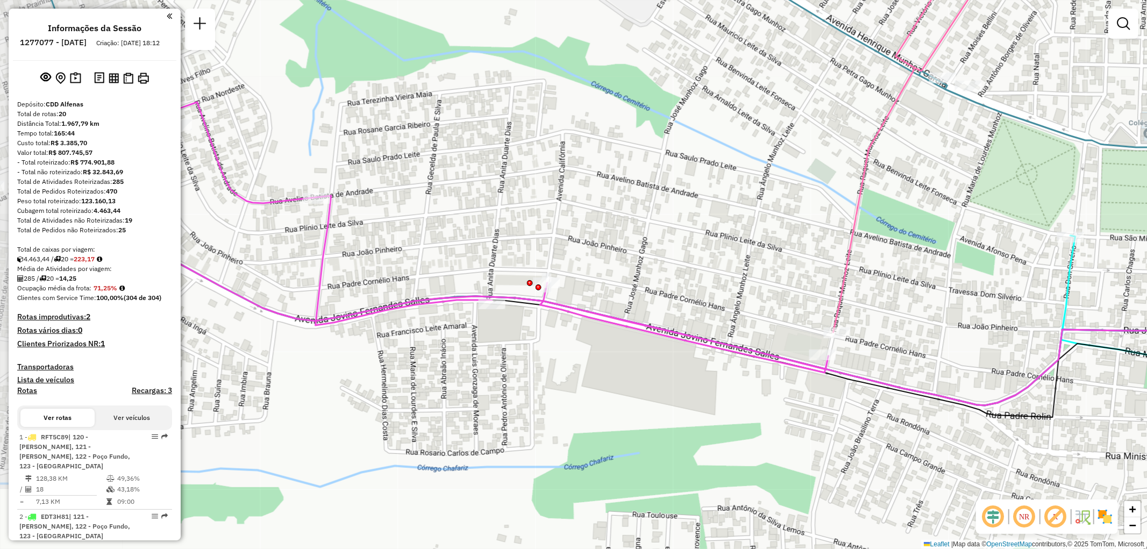
drag, startPoint x: 371, startPoint y: 237, endPoint x: 523, endPoint y: 261, distance: 153.5
click at [523, 261] on div "Rota 7 - Placa RUY0H54 82005032 - MANA Janela de atendimento Grade de atendimen…" at bounding box center [573, 274] width 1147 height 549
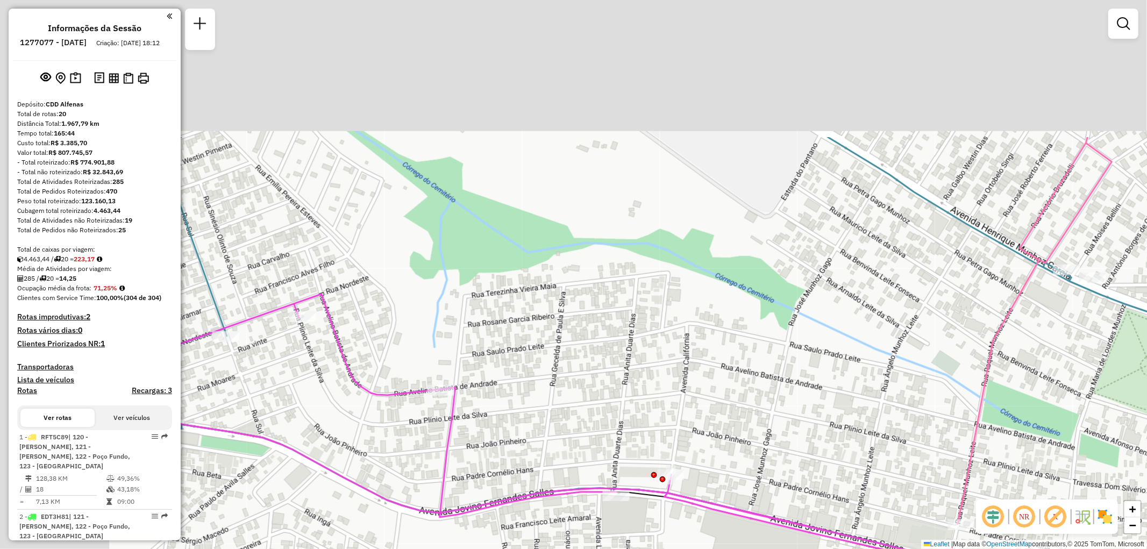
drag, startPoint x: 430, startPoint y: 244, endPoint x: 558, endPoint y: 442, distance: 235.6
click at [558, 442] on div "Rota 7 - Placa RUY0H54 82005032 - MANA Janela de atendimento Grade de atendimen…" at bounding box center [573, 274] width 1147 height 549
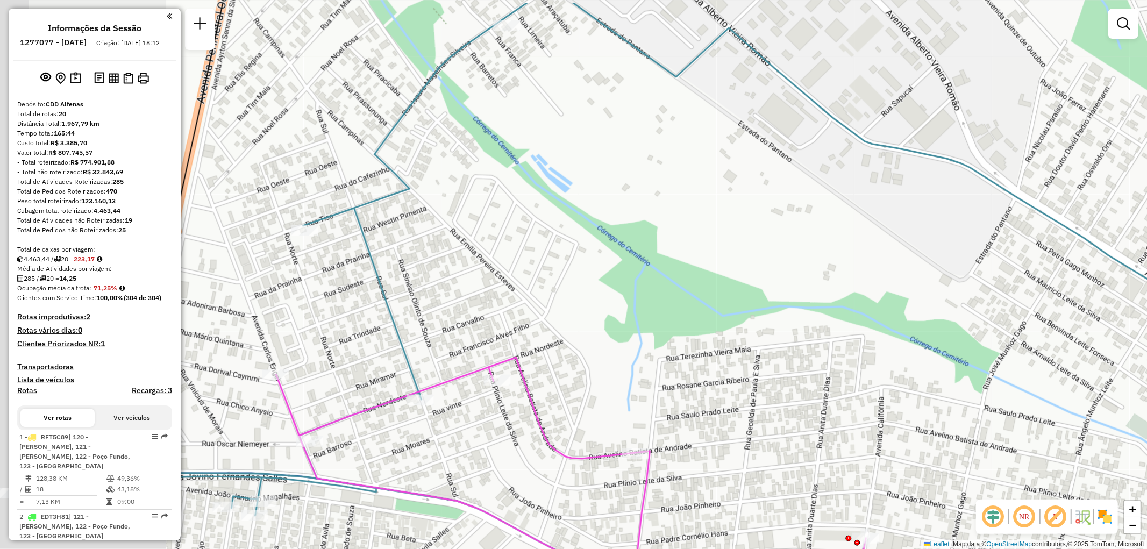
drag, startPoint x: 426, startPoint y: 263, endPoint x: 606, endPoint y: 309, distance: 185.7
click at [606, 309] on div "Rota 7 - Placa RUY0H54 82005032 - MANA Janela de atendimento Grade de atendimen…" at bounding box center [573, 274] width 1147 height 549
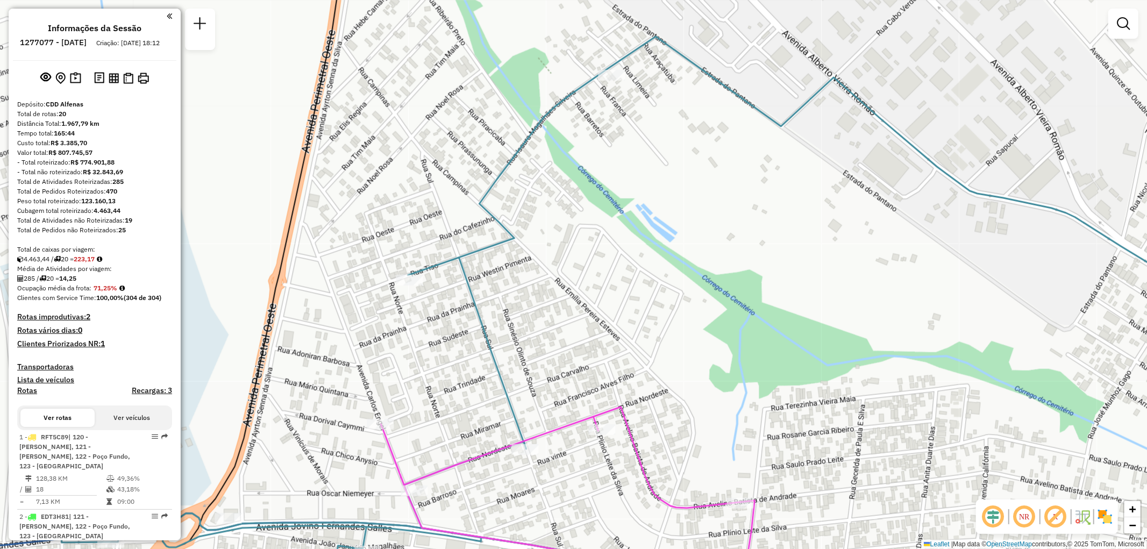
drag, startPoint x: 371, startPoint y: 204, endPoint x: 473, endPoint y: 250, distance: 111.9
click at [473, 250] on icon at bounding box center [714, 345] width 1305 height 617
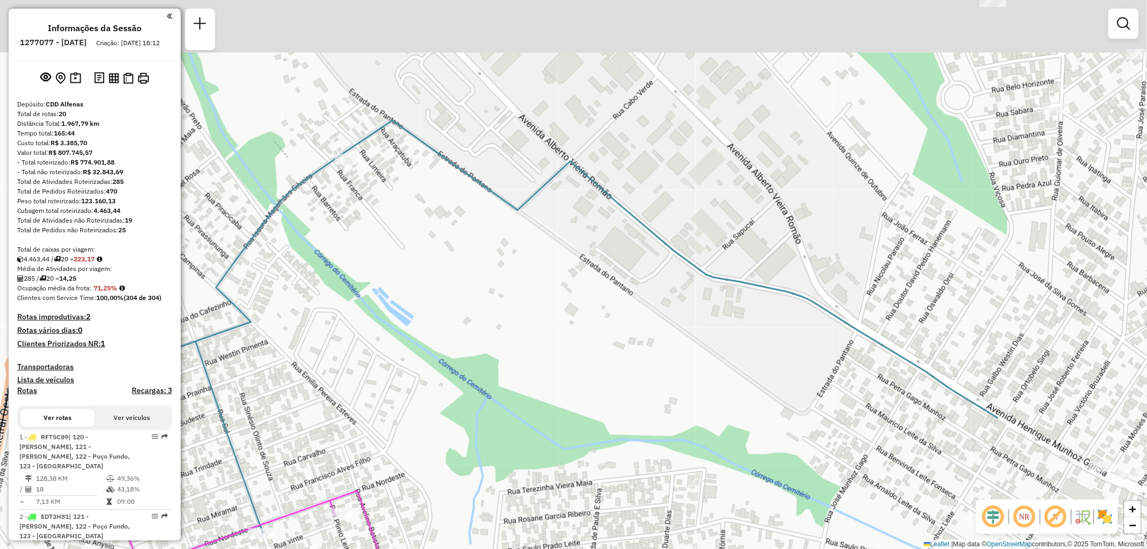
drag, startPoint x: 632, startPoint y: 288, endPoint x: 456, endPoint y: 345, distance: 184.8
click at [361, 373] on div "Rota 7 - Placa RUY0H54 82005032 - MANA Janela de atendimento Grade de atendimen…" at bounding box center [573, 274] width 1147 height 549
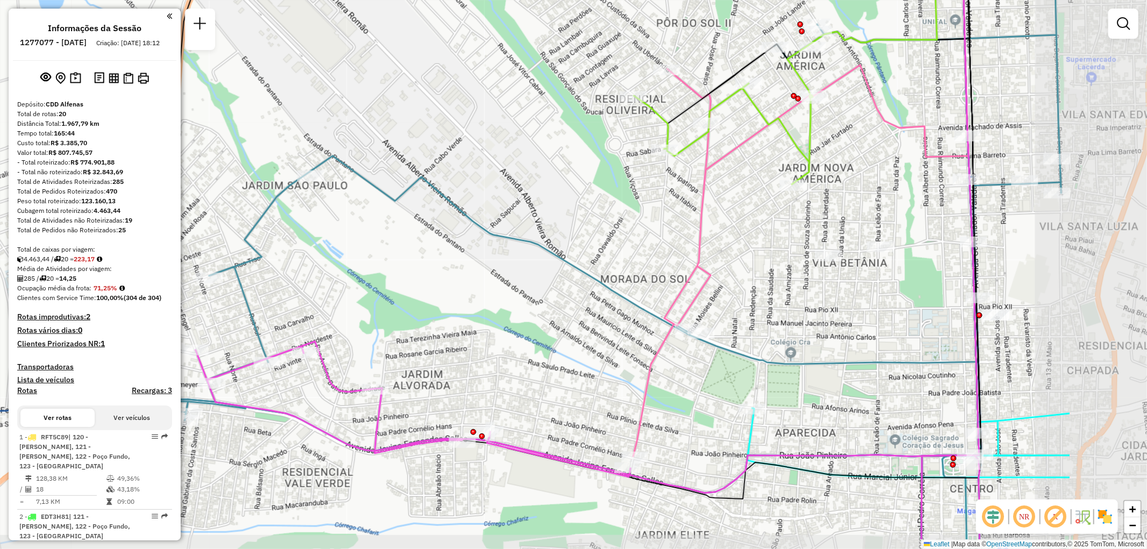
drag, startPoint x: 748, startPoint y: 331, endPoint x: 577, endPoint y: 248, distance: 189.5
click at [555, 267] on div "Rota 7 - Placa RUY0H54 82005032 - MANA Janela de atendimento Grade de atendimen…" at bounding box center [573, 274] width 1147 height 549
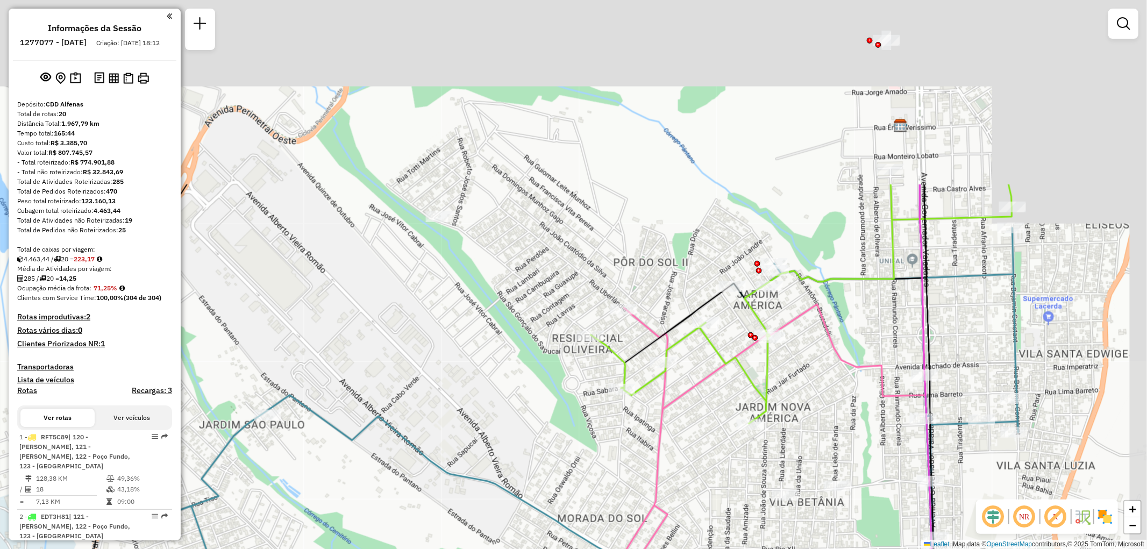
drag, startPoint x: 595, startPoint y: 218, endPoint x: 560, endPoint y: 442, distance: 227.0
click at [560, 442] on div "Rota 7 - Placa RUY0H54 82005032 - MANA Janela de atendimento Grade de atendimen…" at bounding box center [573, 274] width 1147 height 549
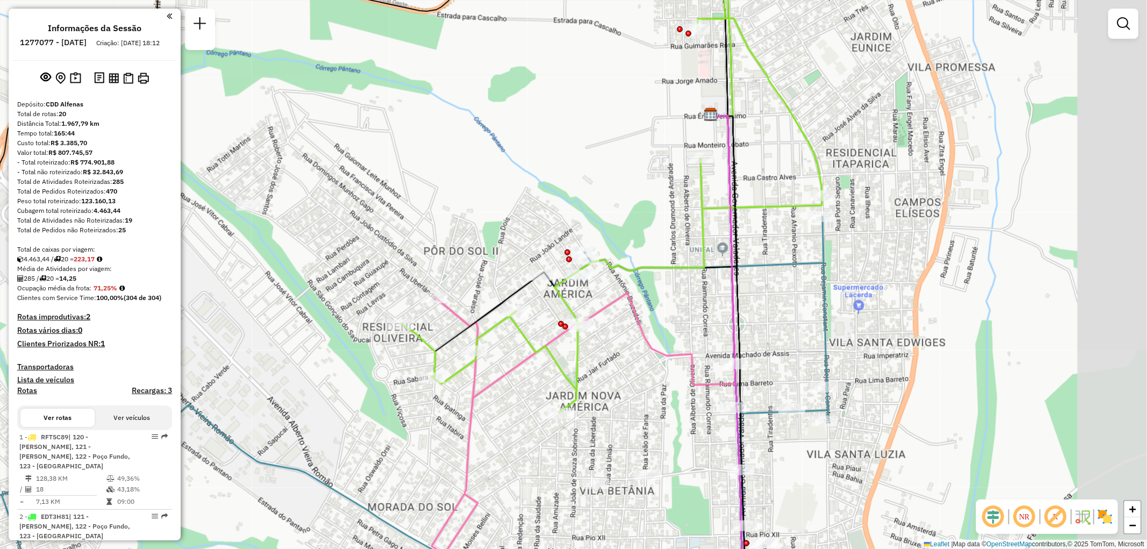
drag, startPoint x: 617, startPoint y: 253, endPoint x: 425, endPoint y: 237, distance: 192.1
click at [425, 237] on div "Rota 7 - Placa RUY0H54 82005032 - MANA Janela de atendimento Grade de atendimen…" at bounding box center [573, 274] width 1147 height 549
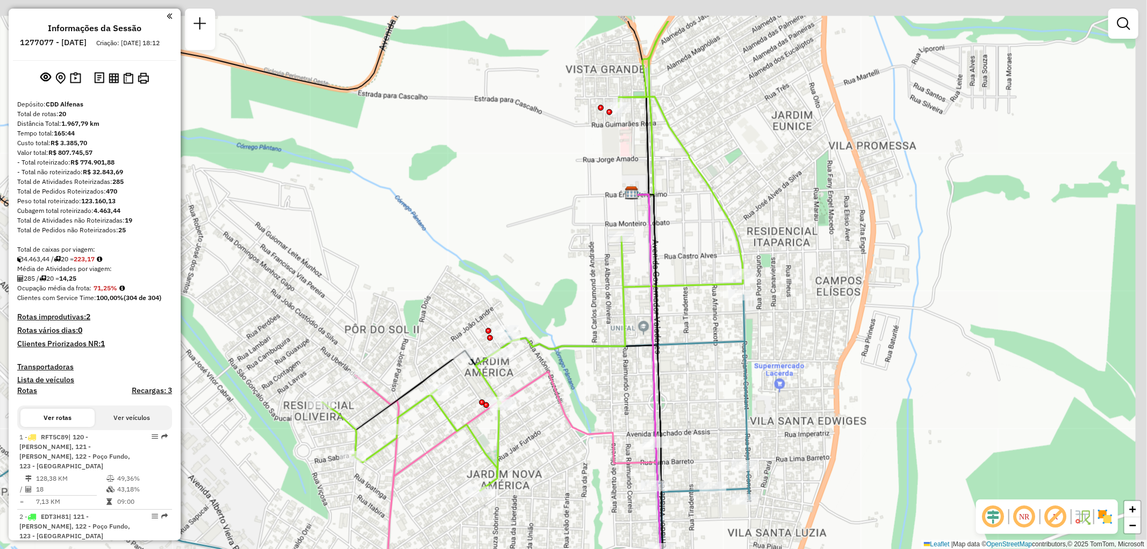
drag, startPoint x: 628, startPoint y: 208, endPoint x: 549, endPoint y: 297, distance: 118.9
click at [549, 297] on div "Rota 7 - Placa RUY0H54 82005032 - MANA Janela de atendimento Grade de atendimen…" at bounding box center [573, 274] width 1147 height 549
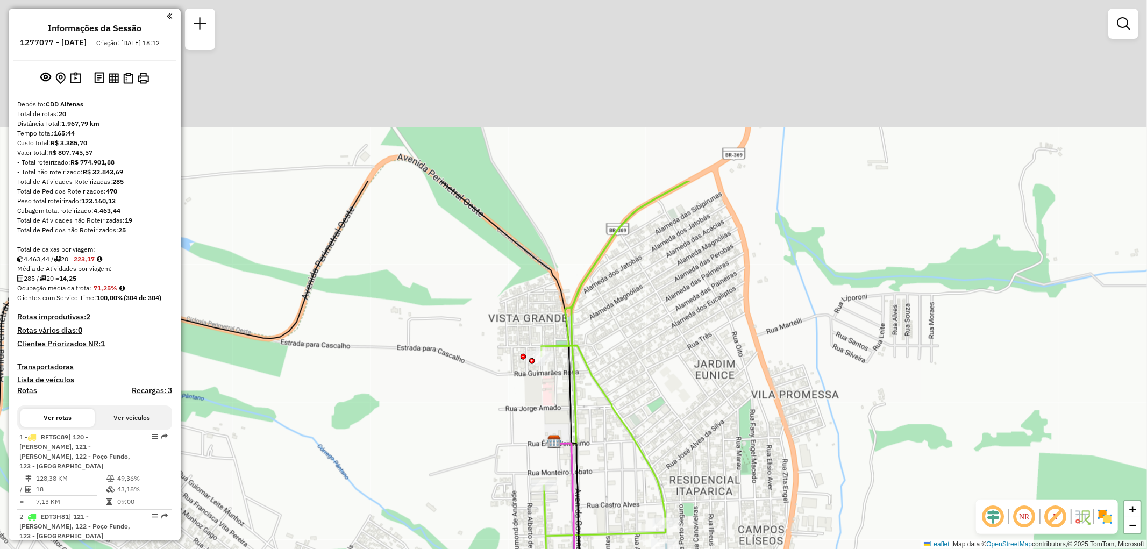
drag, startPoint x: 586, startPoint y: 166, endPoint x: 516, endPoint y: 402, distance: 246.7
click at [516, 402] on div "Rota 7 - Placa RUY0H54 82005032 - MANA Janela de atendimento Grade de atendimen…" at bounding box center [573, 274] width 1147 height 549
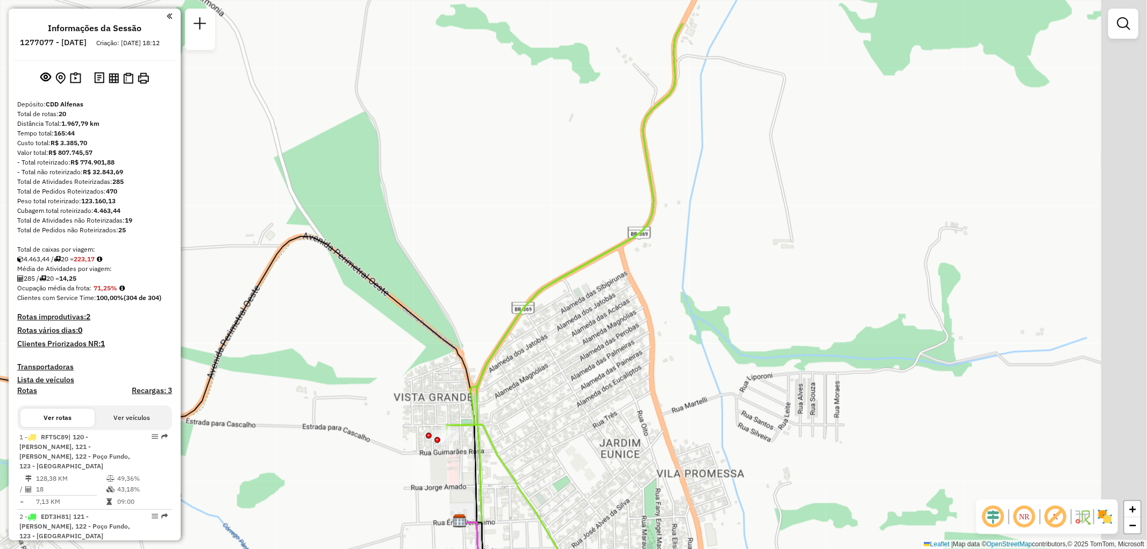
drag, startPoint x: 528, startPoint y: 199, endPoint x: 401, endPoint y: 123, distance: 148.8
click at [401, 123] on div "Rota 7 - Placa RUY0H54 82005032 - MANA Janela de atendimento Grade de atendimen…" at bounding box center [573, 274] width 1147 height 549
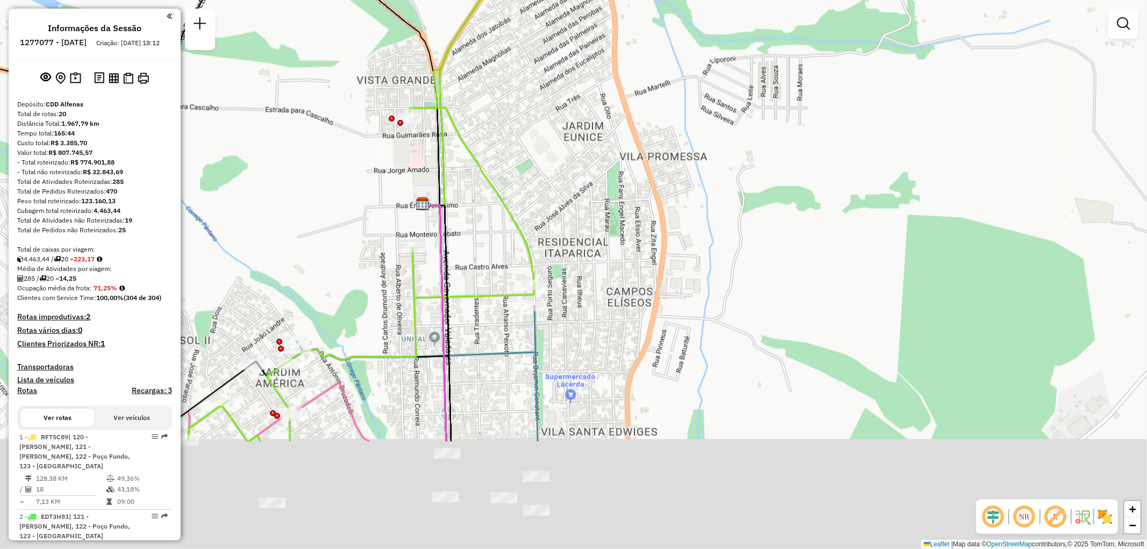
drag, startPoint x: 502, startPoint y: 343, endPoint x: 510, endPoint y: 211, distance: 132.5
click at [499, 161] on div "Rota 7 - Placa RUY0H54 82005032 - MANA Janela de atendimento Grade de atendimen…" at bounding box center [573, 274] width 1147 height 549
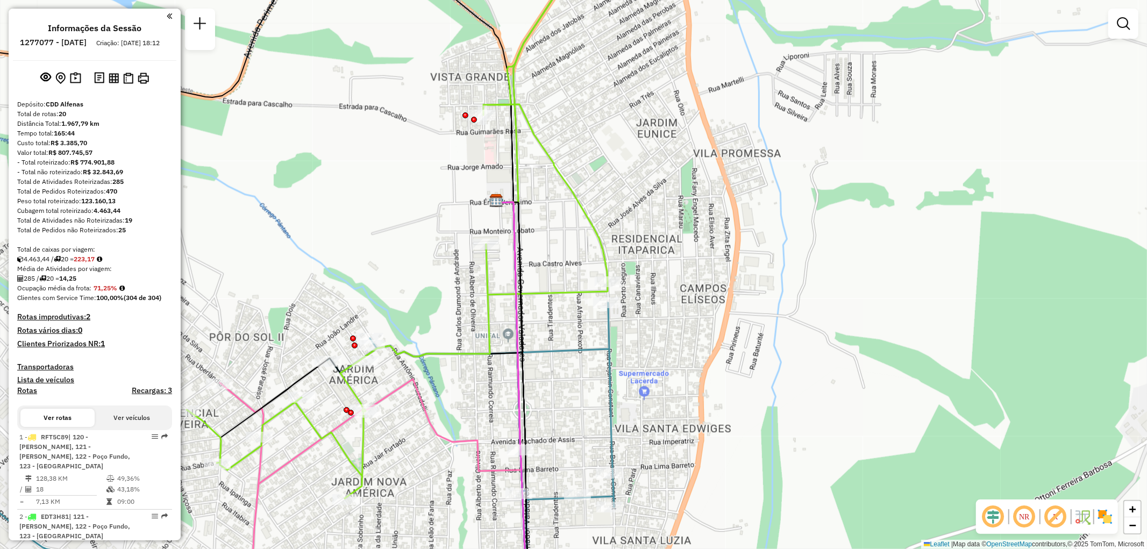
drag, startPoint x: 540, startPoint y: 330, endPoint x: 613, endPoint y: 347, distance: 75.0
click at [613, 347] on icon at bounding box center [286, 461] width 655 height 317
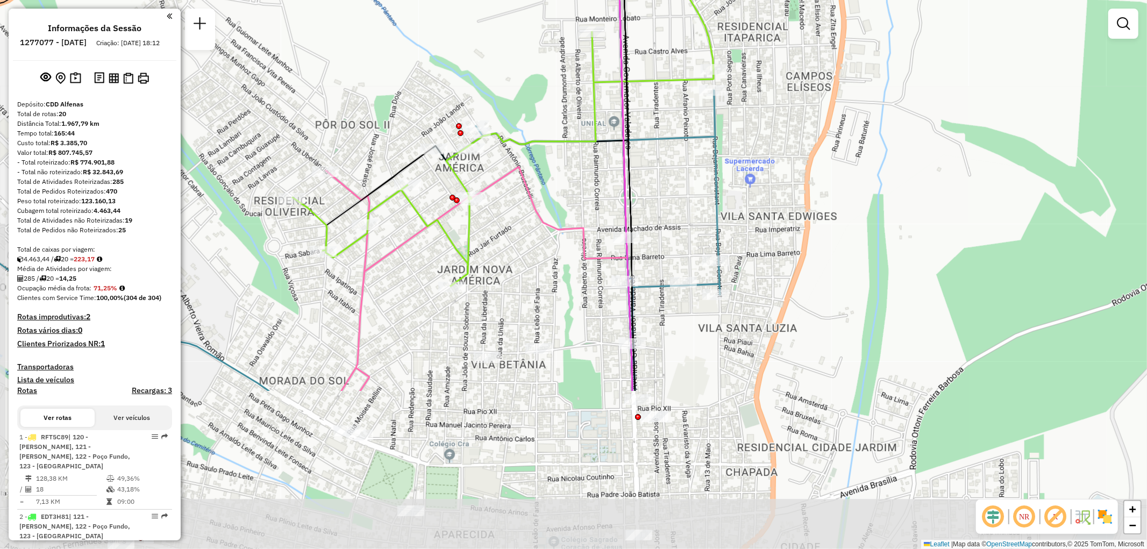
drag, startPoint x: 583, startPoint y: 359, endPoint x: 691, endPoint y: 147, distance: 238.3
click at [692, 141] on div "Rota 7 - Placa RUY0H54 82005032 - MANA Janela de atendimento Grade de atendimen…" at bounding box center [573, 274] width 1147 height 549
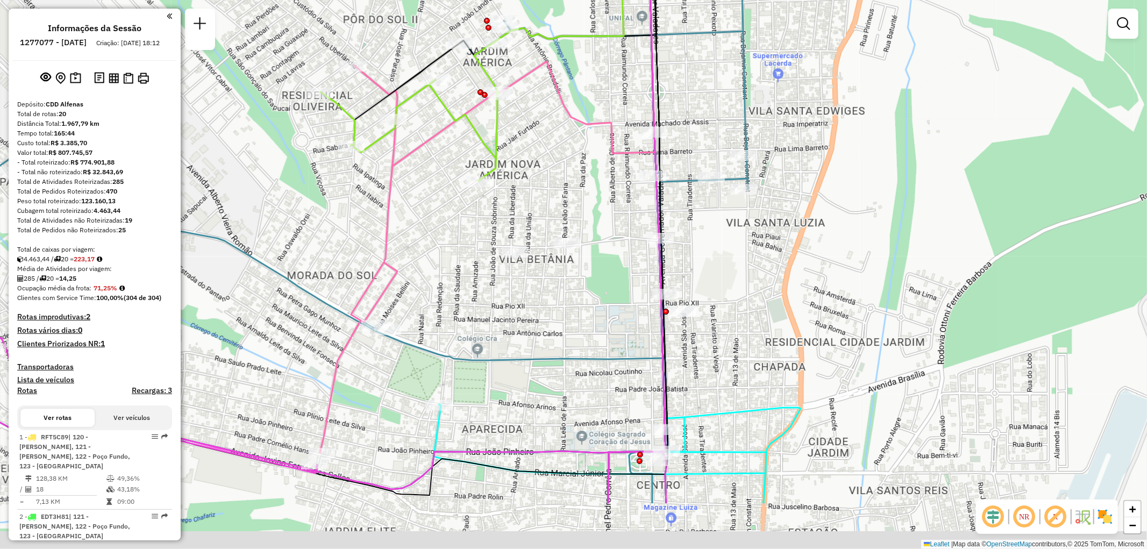
drag, startPoint x: 647, startPoint y: 372, endPoint x: 677, endPoint y: 276, distance: 100.5
click at [676, 277] on div "Rota 7 - Placa RUY0H54 82005032 - MANA Janela de atendimento Grade de atendimen…" at bounding box center [573, 274] width 1147 height 549
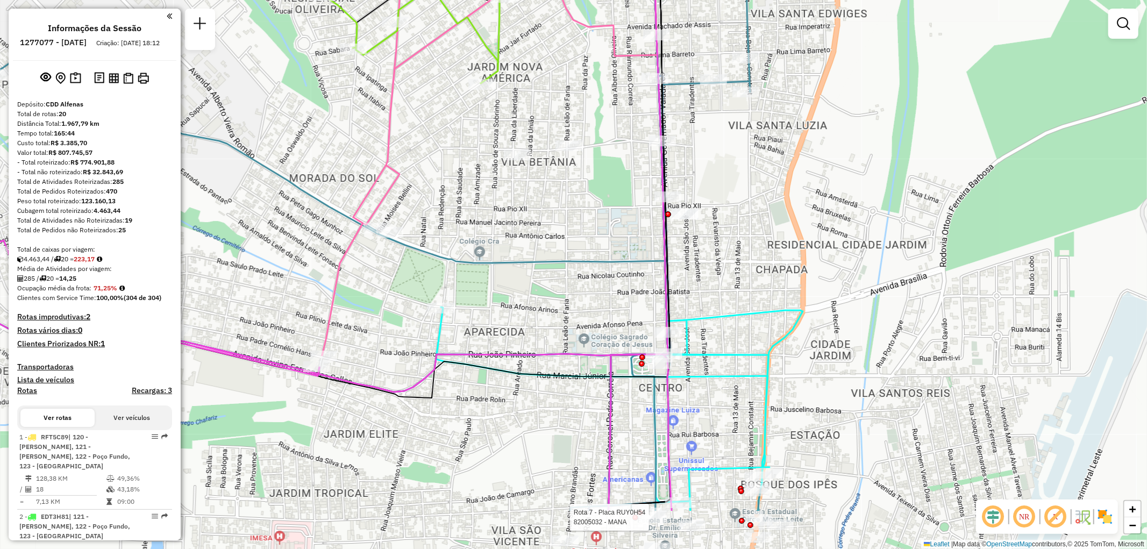
drag, startPoint x: 688, startPoint y: 396, endPoint x: 688, endPoint y: 303, distance: 93.0
click at [688, 303] on div "Rota 7 - Placa RUY0H54 82005032 - MANA Janela de atendimento Grade de atendimen…" at bounding box center [573, 274] width 1147 height 549
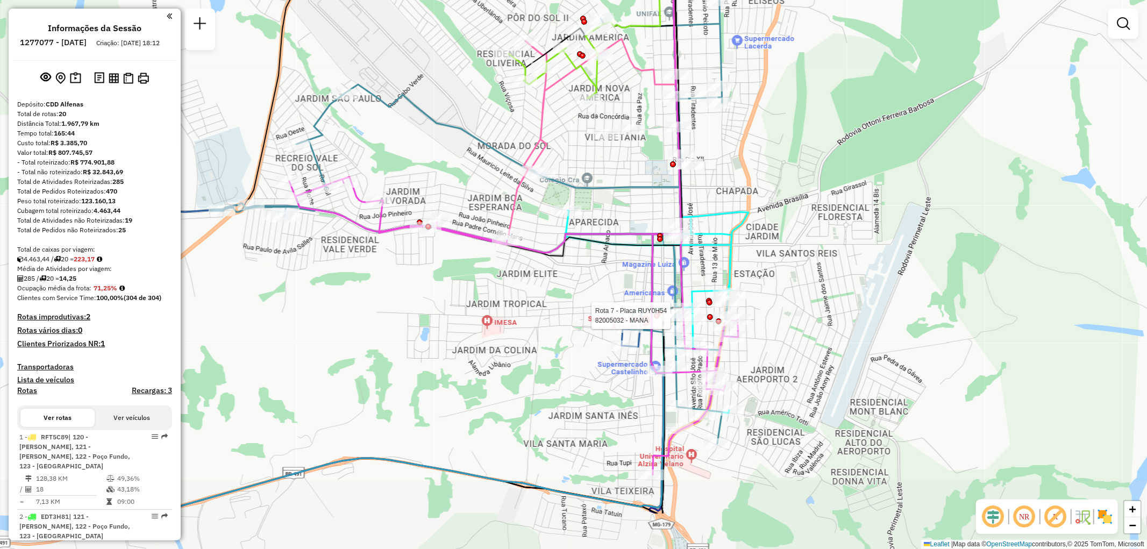
drag, startPoint x: 686, startPoint y: 366, endPoint x: 690, endPoint y: 275, distance: 90.4
click at [690, 275] on div "Rota 7 - Placa RUY0H54 82005032 - MANA Janela de atendimento Grade de atendimen…" at bounding box center [573, 274] width 1147 height 549
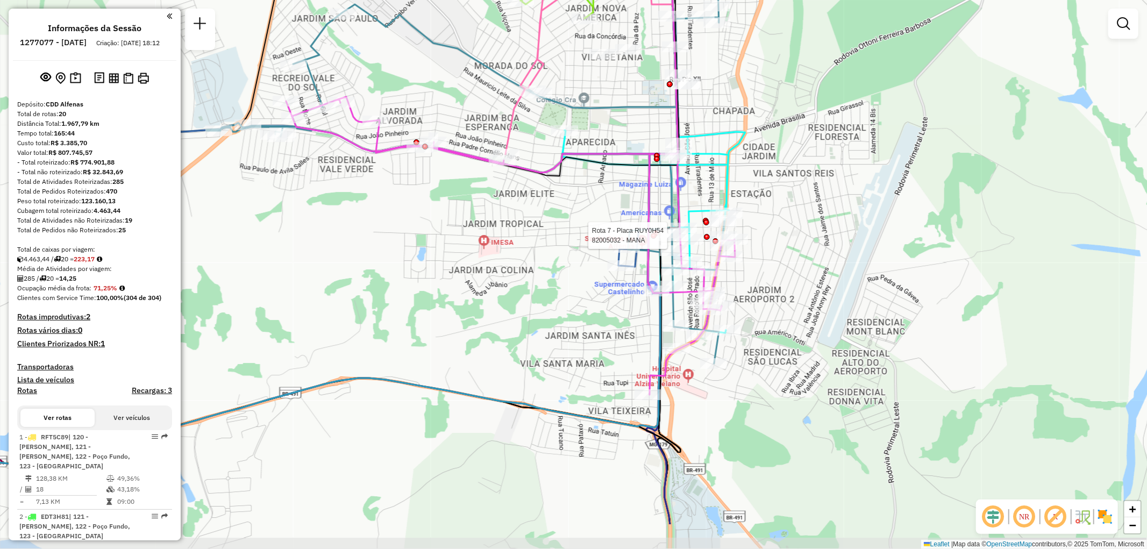
drag, startPoint x: 629, startPoint y: 372, endPoint x: 643, endPoint y: 297, distance: 76.0
click at [626, 291] on div "Rota 7 - Placa RUY0H54 82005032 - MANA Janela de atendimento Grade de atendimen…" at bounding box center [573, 274] width 1147 height 549
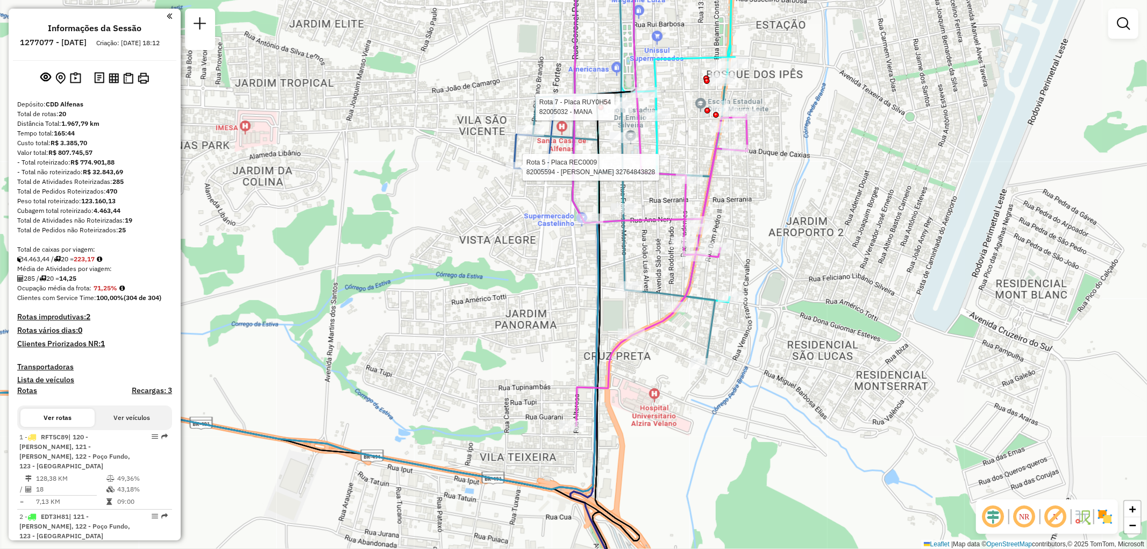
drag, startPoint x: 766, startPoint y: 334, endPoint x: 739, endPoint y: 327, distance: 27.9
click at [739, 327] on div "Rota 7 - Placa RUY0H54 82005032 - MANA Rota 5 - Placa REC0009 82005594 - JOHNY …" at bounding box center [573, 274] width 1147 height 549
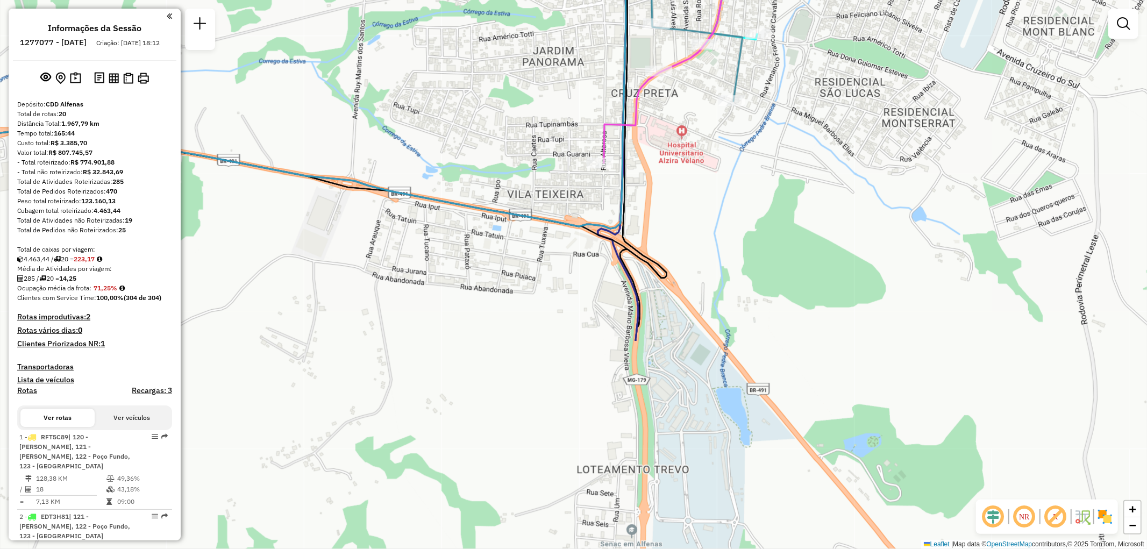
drag, startPoint x: 733, startPoint y: 524, endPoint x: 761, endPoint y: 261, distance: 263.8
click at [761, 261] on div "Rota 7 - Placa RUY0H54 82005032 - MANA Rota 5 - Placa REC0009 82005594 - JOHNY …" at bounding box center [573, 274] width 1147 height 549
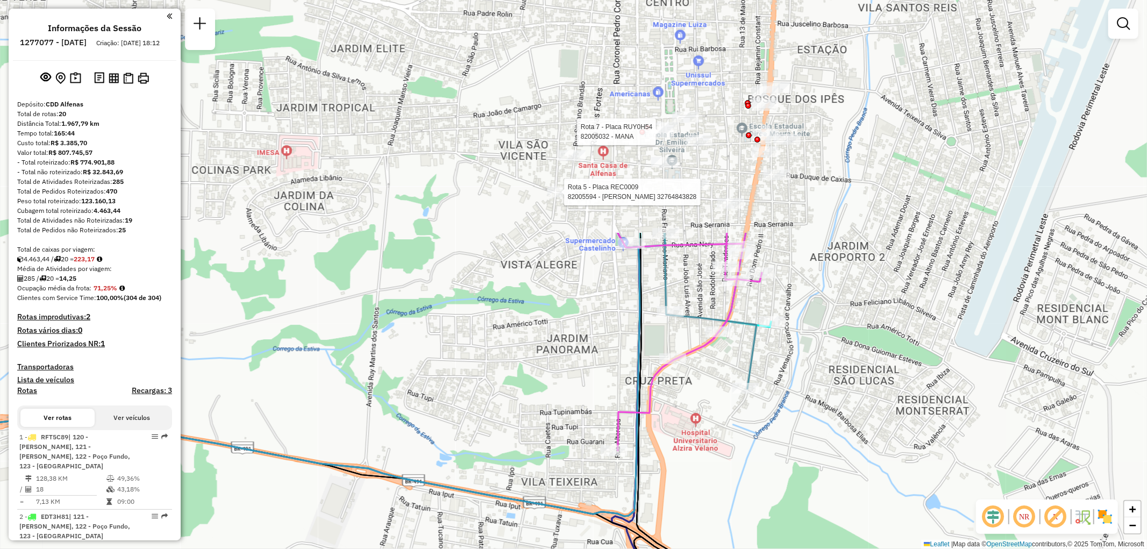
drag, startPoint x: 703, startPoint y: 231, endPoint x: 717, endPoint y: 519, distance: 288.0
click at [717, 519] on div "Rota 7 - Placa RUY0H54 82005032 - MANA Rota 5 - Placa REC0009 82005594 - JOHNY …" at bounding box center [573, 274] width 1147 height 549
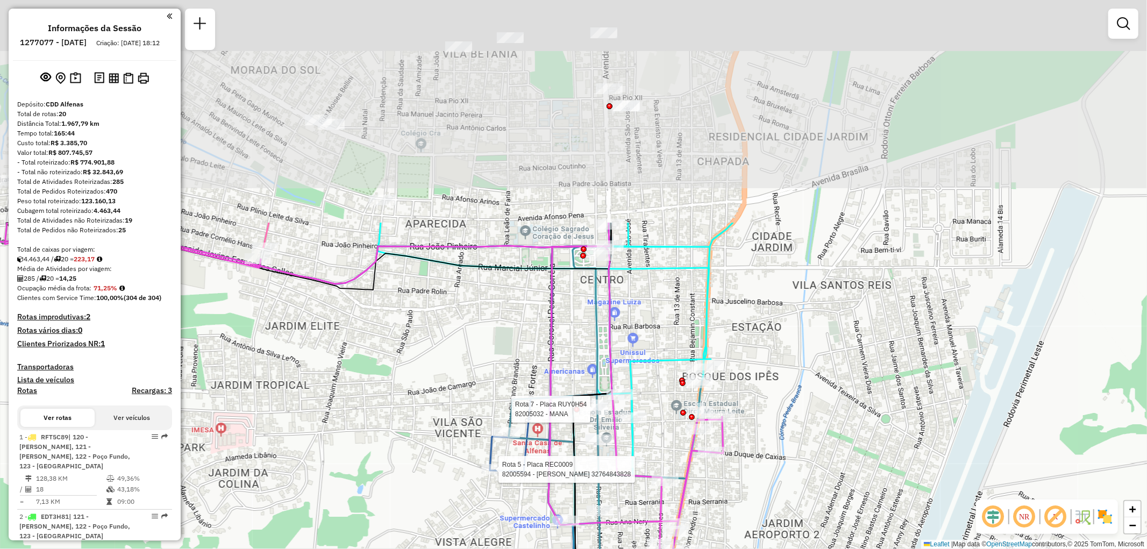
drag, startPoint x: 722, startPoint y: 132, endPoint x: 647, endPoint y: 449, distance: 325.8
click at [647, 449] on div "Rota 7 - Placa RUY0H54 82005032 - MANA Rota 5 - Placa REC0009 82005594 - JOHNY …" at bounding box center [573, 274] width 1147 height 549
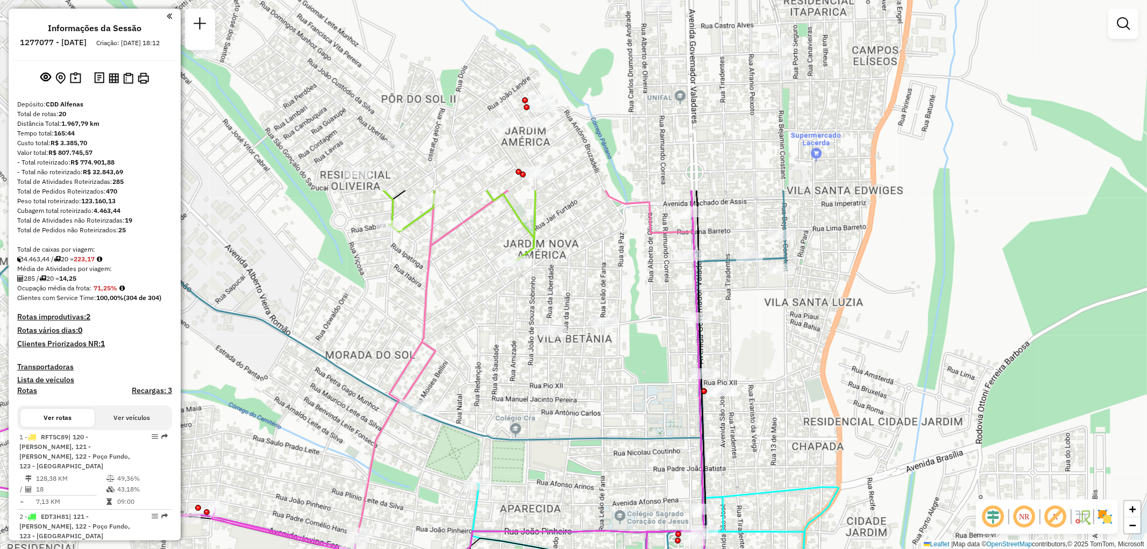
drag, startPoint x: 659, startPoint y: 148, endPoint x: 762, endPoint y: 394, distance: 266.0
click at [762, 394] on div "Rota 7 - Placa RUY0H54 82005032 - MANA Rota 5 - Placa REC0009 82005594 - JOHNY …" at bounding box center [573, 274] width 1147 height 549
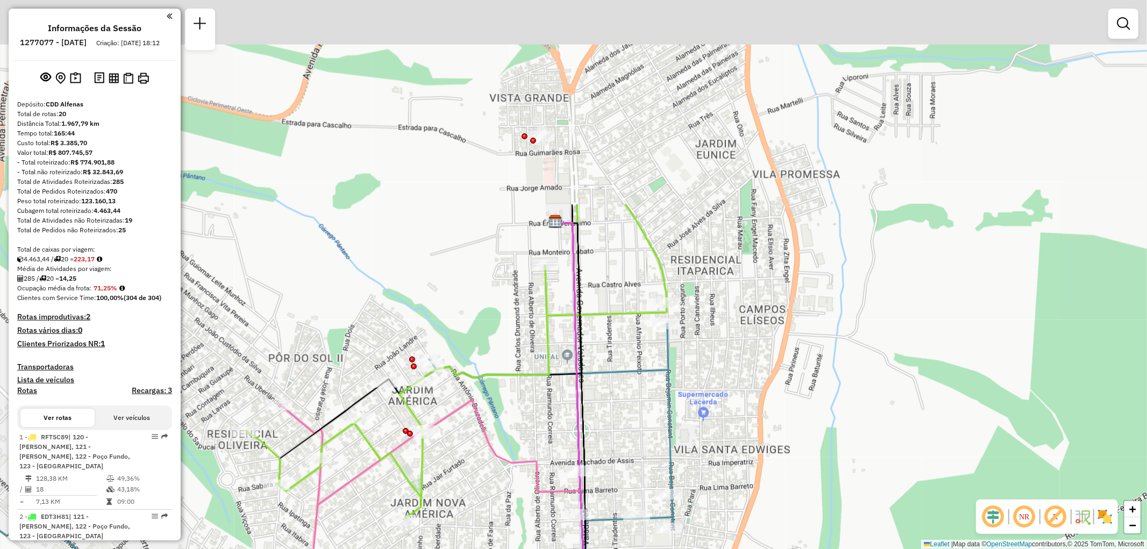
drag, startPoint x: 794, startPoint y: 43, endPoint x: 675, endPoint y: 324, distance: 305.3
click at [674, 325] on div "Rota 7 - Placa RUY0H54 82005032 - MANA Rota 5 - Placa REC0009 82005594 - JOHNY …" at bounding box center [573, 274] width 1147 height 549
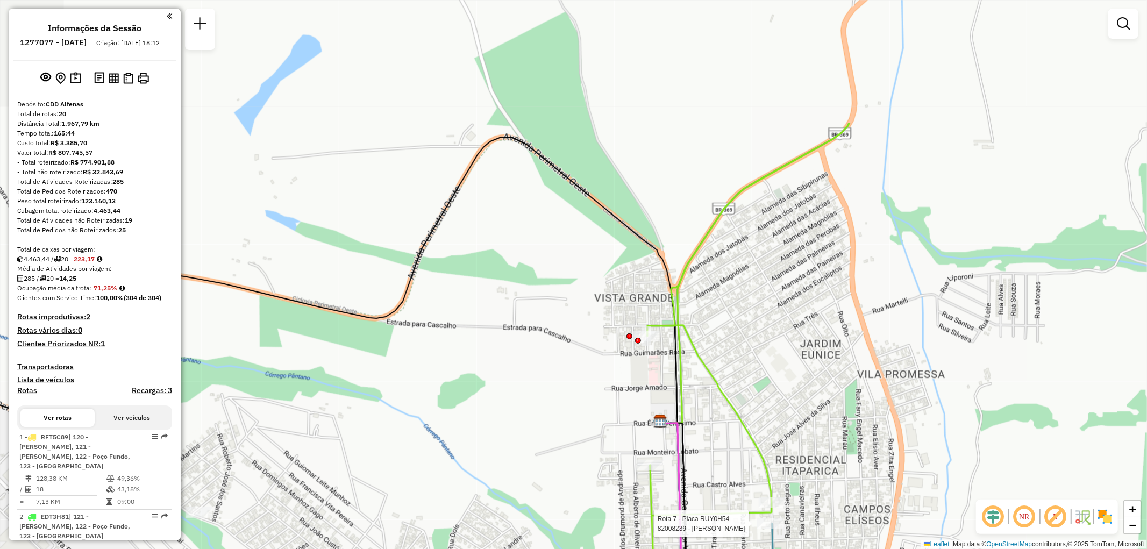
drag, startPoint x: 439, startPoint y: 134, endPoint x: 551, endPoint y: 312, distance: 209.9
click at [551, 312] on div "Rota 7 - Placa RUY0H54 82005032 - MANA Rota 5 - Placa REC0009 82005594 - JOHNY …" at bounding box center [573, 274] width 1147 height 549
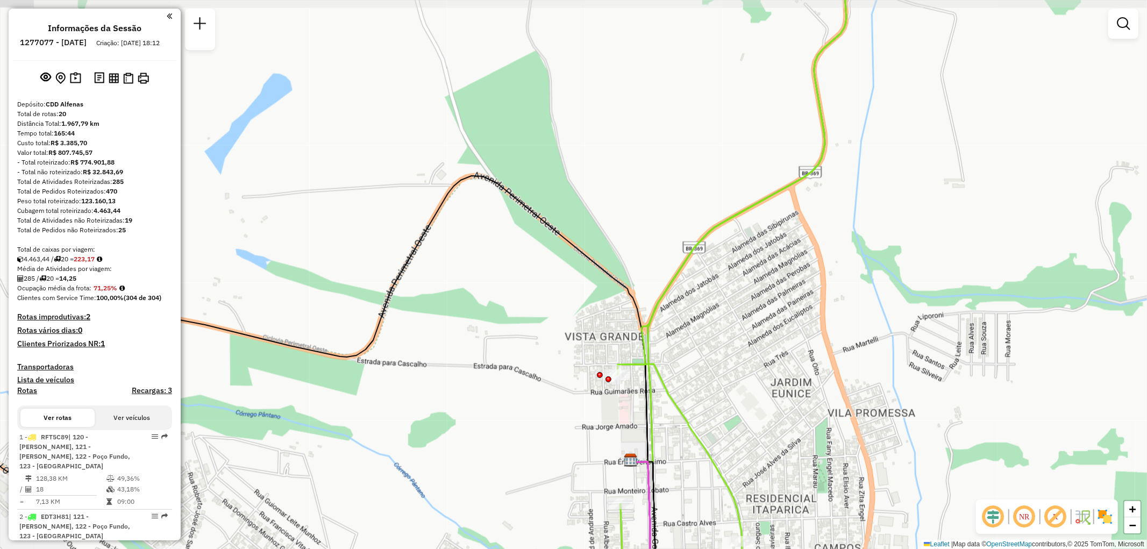
drag, startPoint x: 817, startPoint y: 142, endPoint x: 788, endPoint y: 180, distance: 48.3
click at [788, 180] on icon at bounding box center [661, 312] width 372 height 659
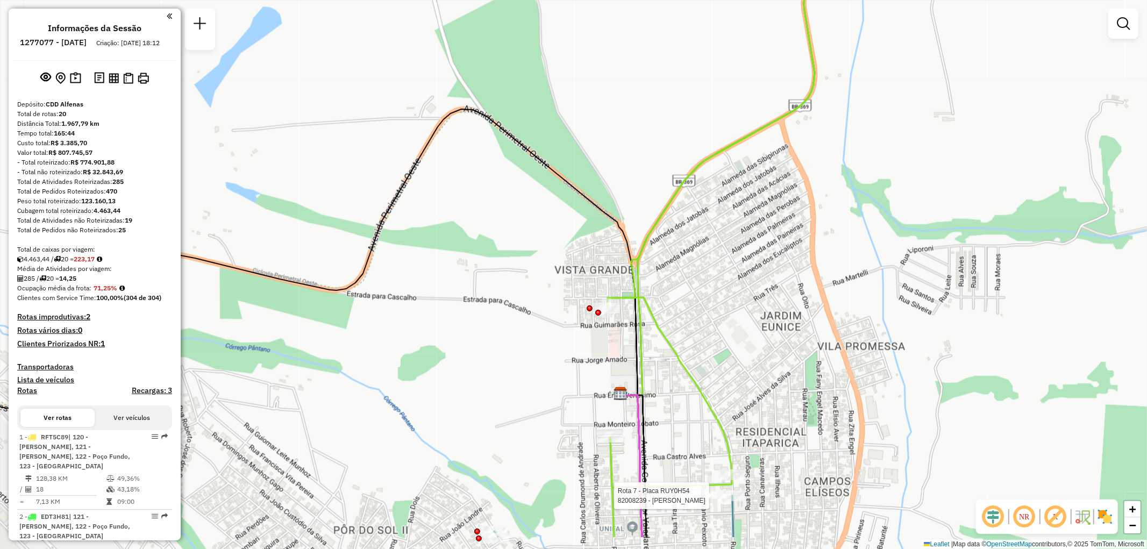
drag, startPoint x: 685, startPoint y: 203, endPoint x: 684, endPoint y: 178, distance: 25.3
click at [684, 178] on icon at bounding box center [730, 207] width 245 height 659
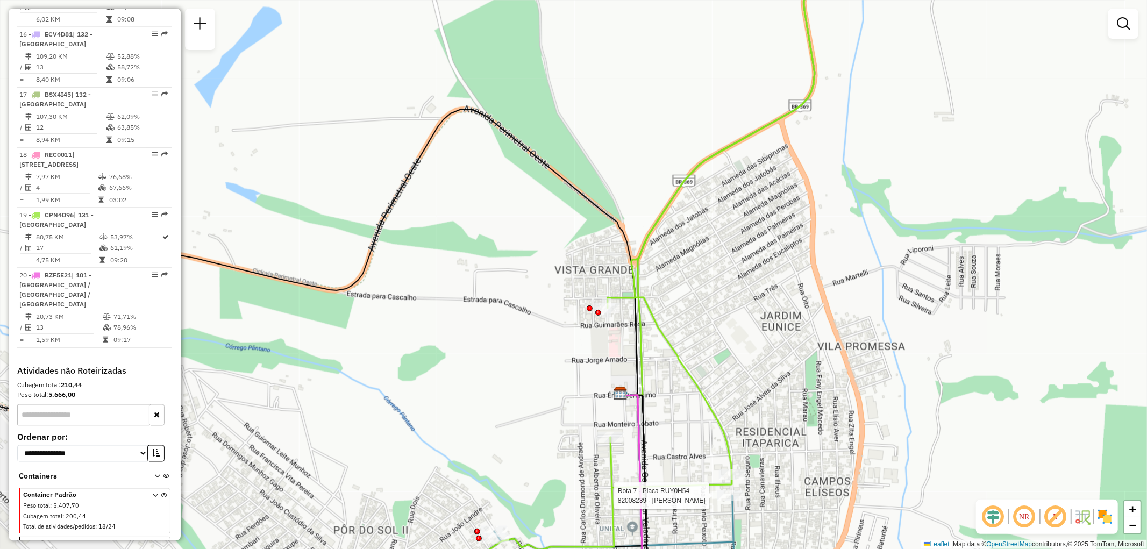
scroll to position [1454, 0]
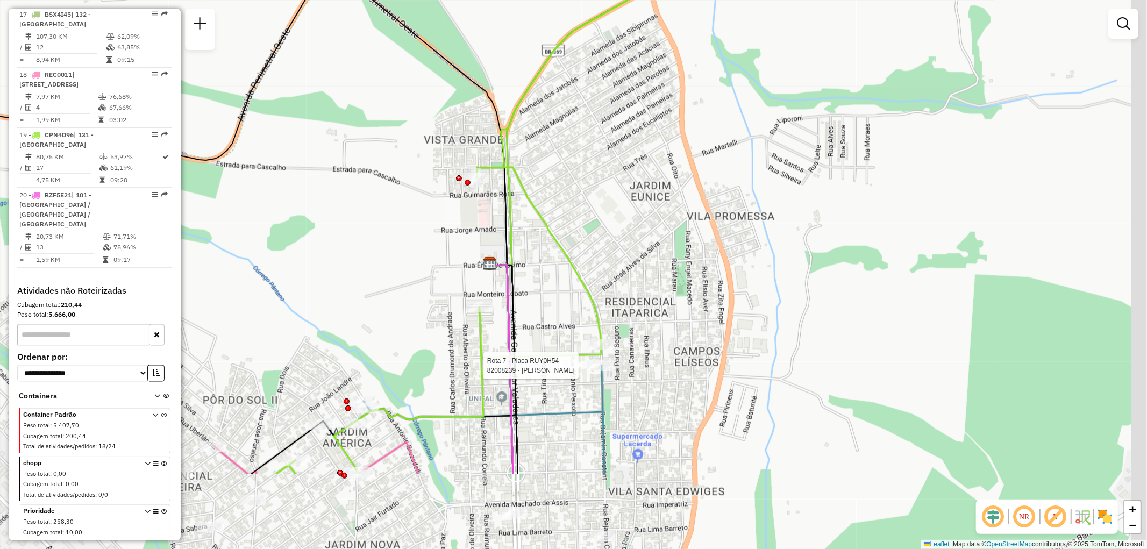
drag, startPoint x: 513, startPoint y: 299, endPoint x: 377, endPoint y: 155, distance: 198.5
click at [377, 156] on div "Rota 7 - Placa RUY0H54 82005032 - MANA Rota 5 - Placa REC0009 82005594 - JOHNY …" at bounding box center [573, 274] width 1147 height 549
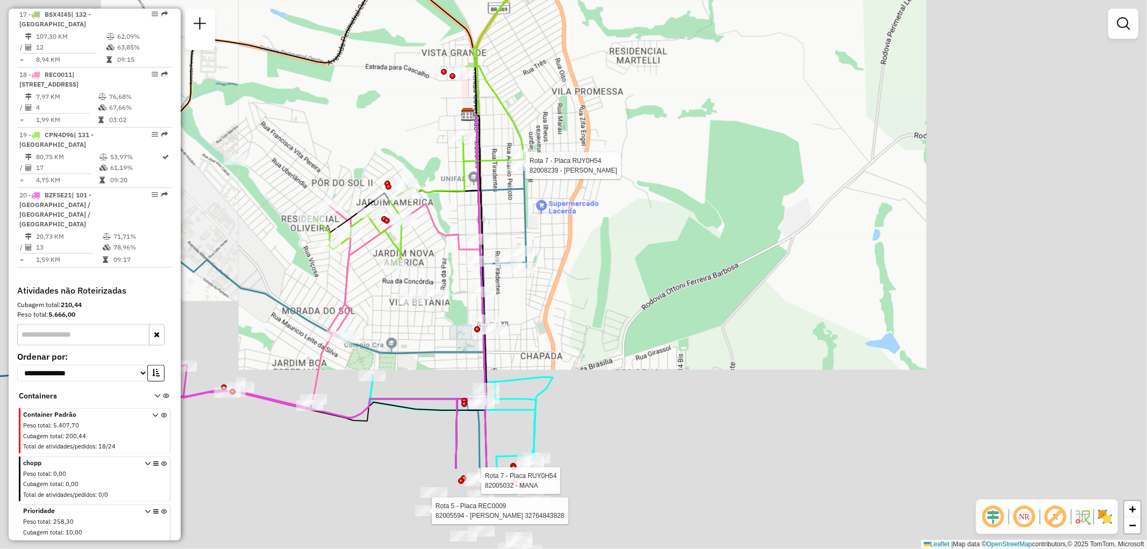
drag, startPoint x: 555, startPoint y: 240, endPoint x: 524, endPoint y: 308, distance: 75.1
click at [573, 181] on div "Rota 7 - Placa RUY0H54 82005032 - MANA Rota 5 - Placa REC0009 82005594 - JOHNY …" at bounding box center [573, 274] width 1147 height 549
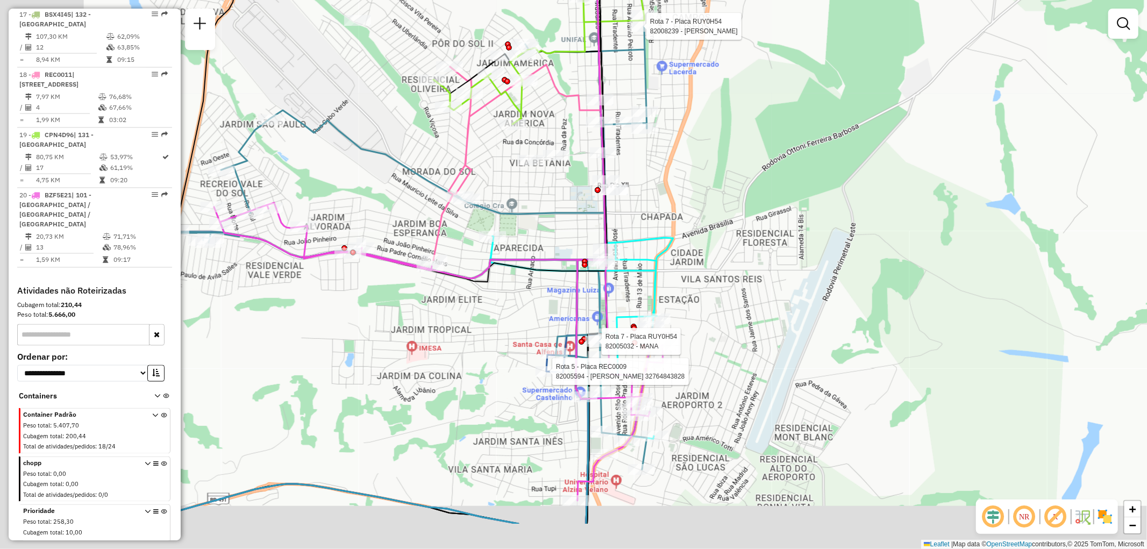
drag, startPoint x: 549, startPoint y: 319, endPoint x: 666, endPoint y: 229, distance: 147.6
click at [657, 236] on icon at bounding box center [573, 338] width 167 height 205
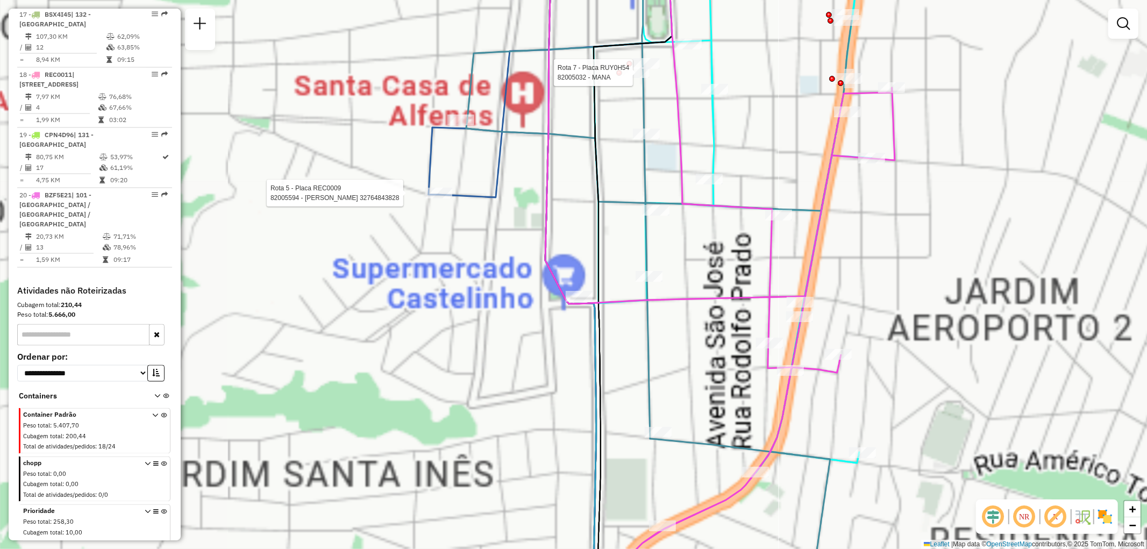
drag, startPoint x: 592, startPoint y: 404, endPoint x: 403, endPoint y: 334, distance: 201.6
click at [404, 343] on div "Rota 7 - Placa RUY0H54 82005032 - MANA Rota 5 - Placa REC0009 82005594 - JOHNY …" at bounding box center [573, 274] width 1147 height 549
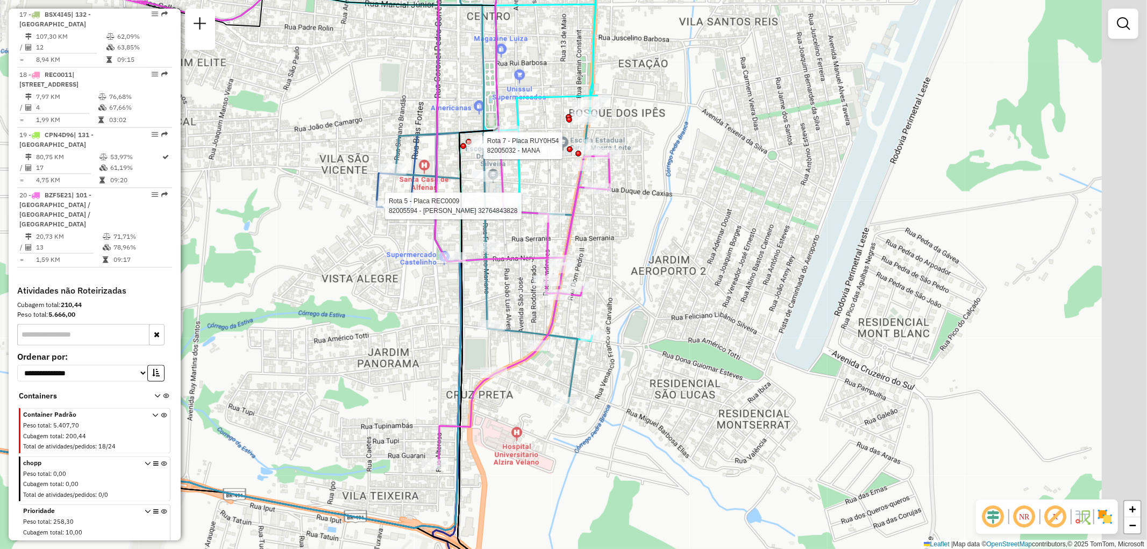
drag, startPoint x: 640, startPoint y: 329, endPoint x: 608, endPoint y: 318, distance: 34.7
click at [605, 319] on div "Rota 7 - Placa RUY0H54 82005032 - MANA Rota 5 - Placa REC0009 82005594 - JOHNY …" at bounding box center [573, 274] width 1147 height 549
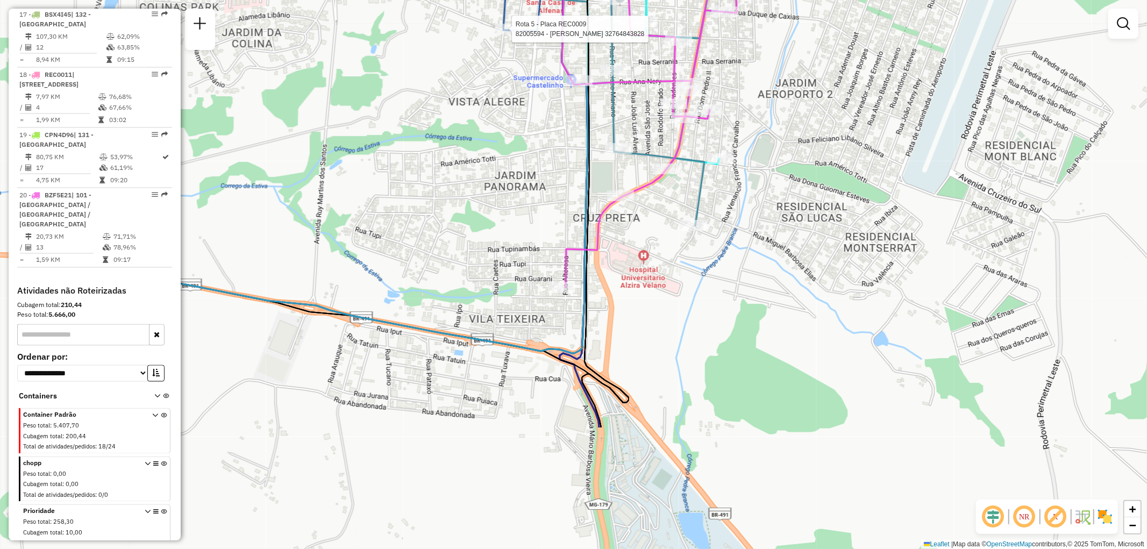
drag, startPoint x: 622, startPoint y: 349, endPoint x: 756, endPoint y: 166, distance: 228.1
click at [756, 166] on div "Rota 7 - Placa RUY0H54 82005032 - MANA Rota 5 - Placa REC0009 82005594 - JOHNY …" at bounding box center [573, 274] width 1147 height 549
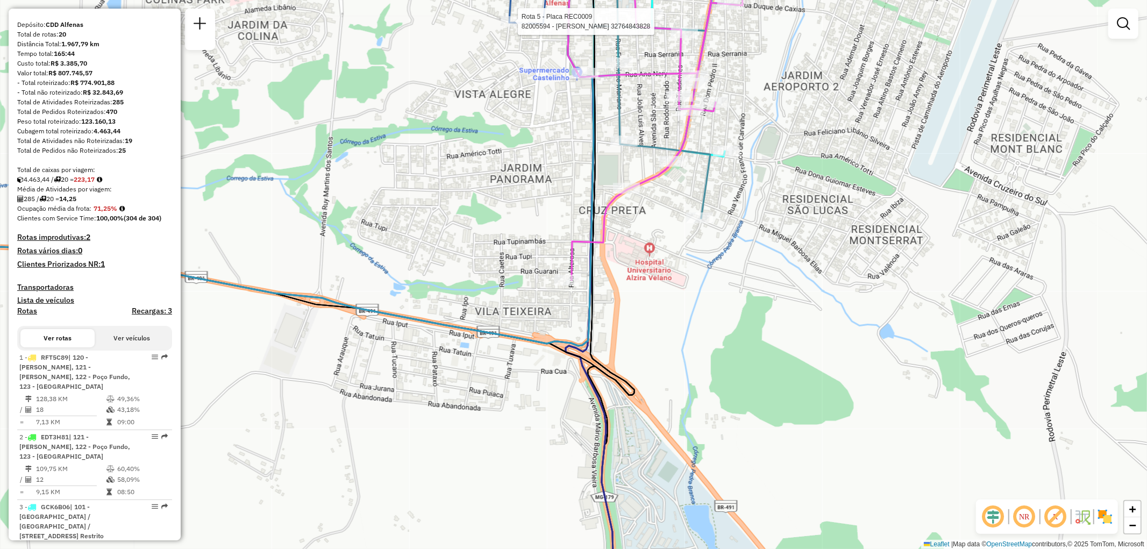
scroll to position [0, 0]
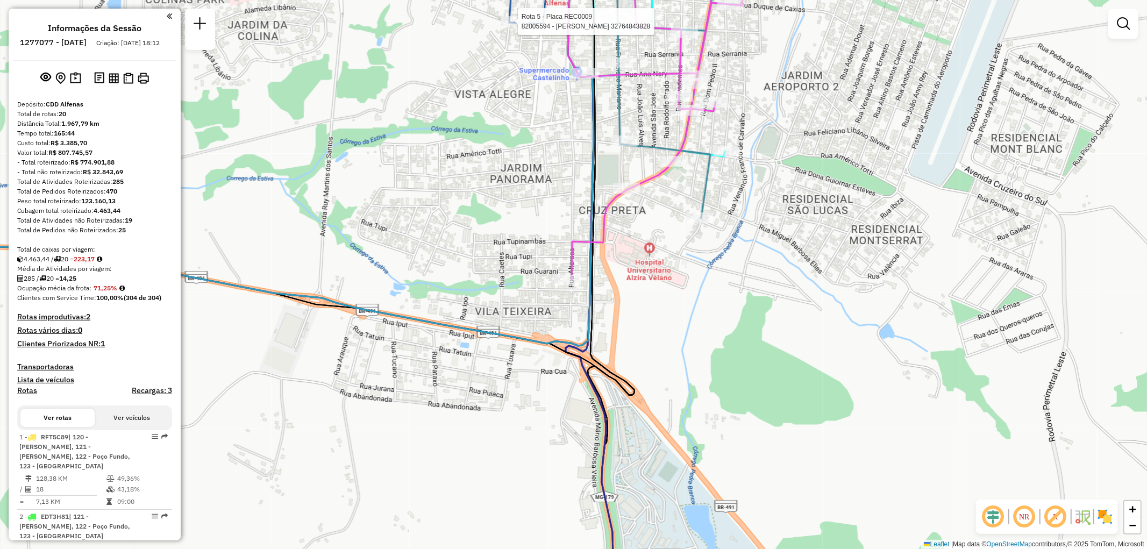
click at [167, 16] on em at bounding box center [169, 16] width 5 height 10
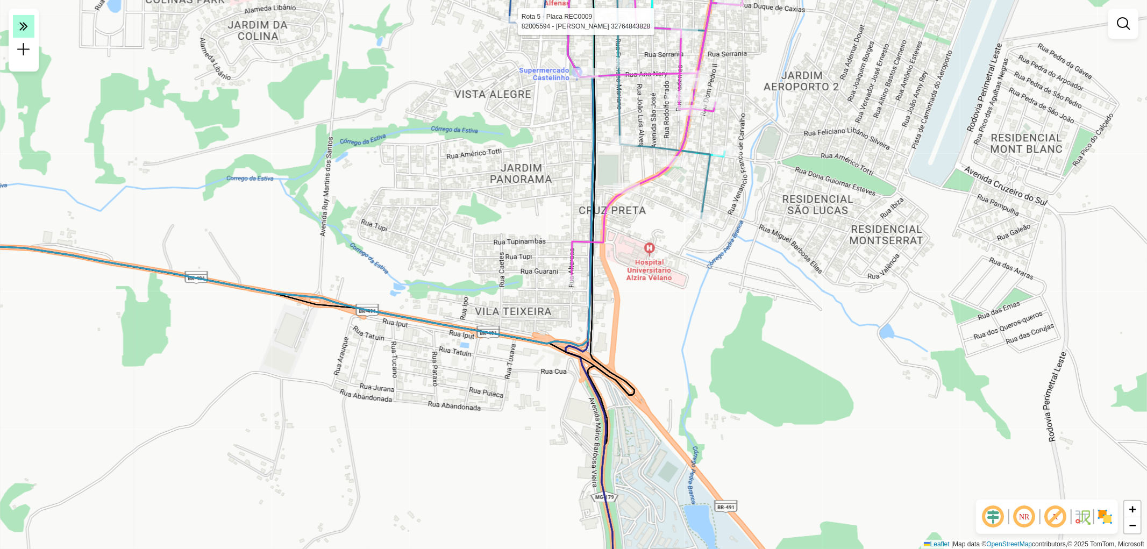
click at [30, 29] on em at bounding box center [24, 26] width 22 height 23
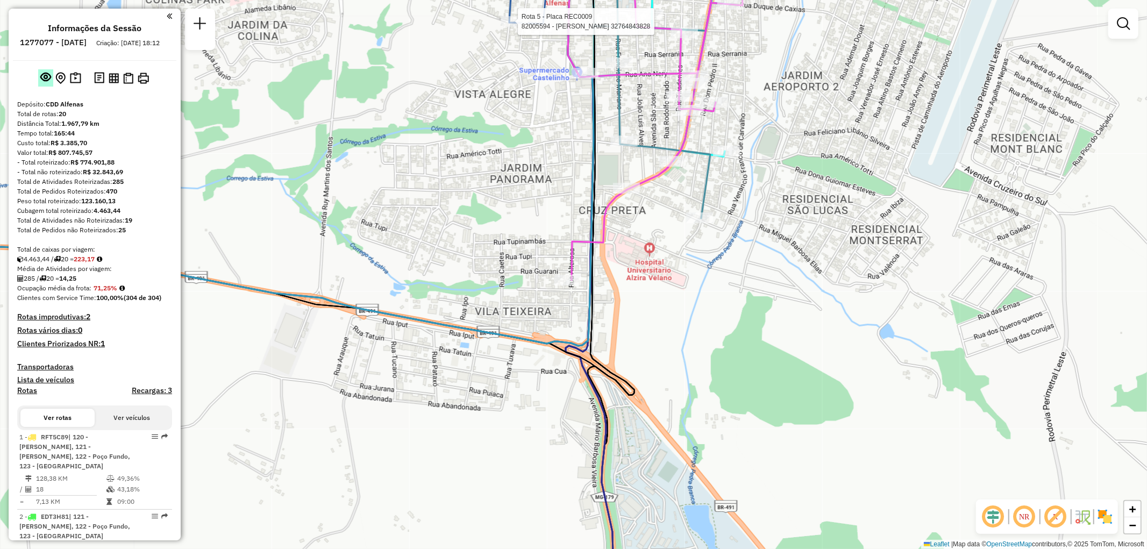
click at [45, 82] on em at bounding box center [45, 77] width 11 height 11
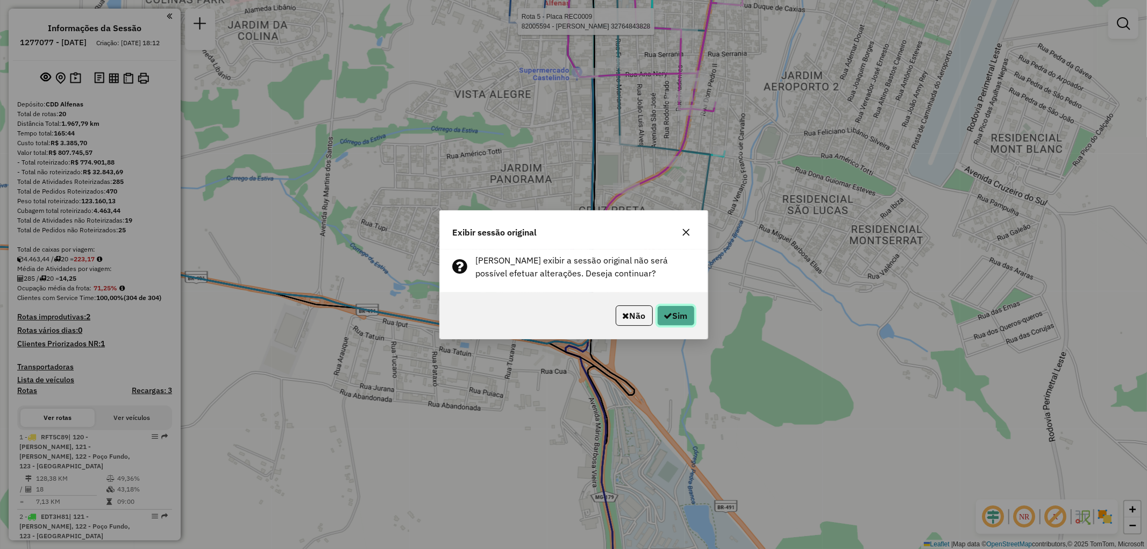
click at [675, 315] on button "Sim" at bounding box center [676, 315] width 38 height 20
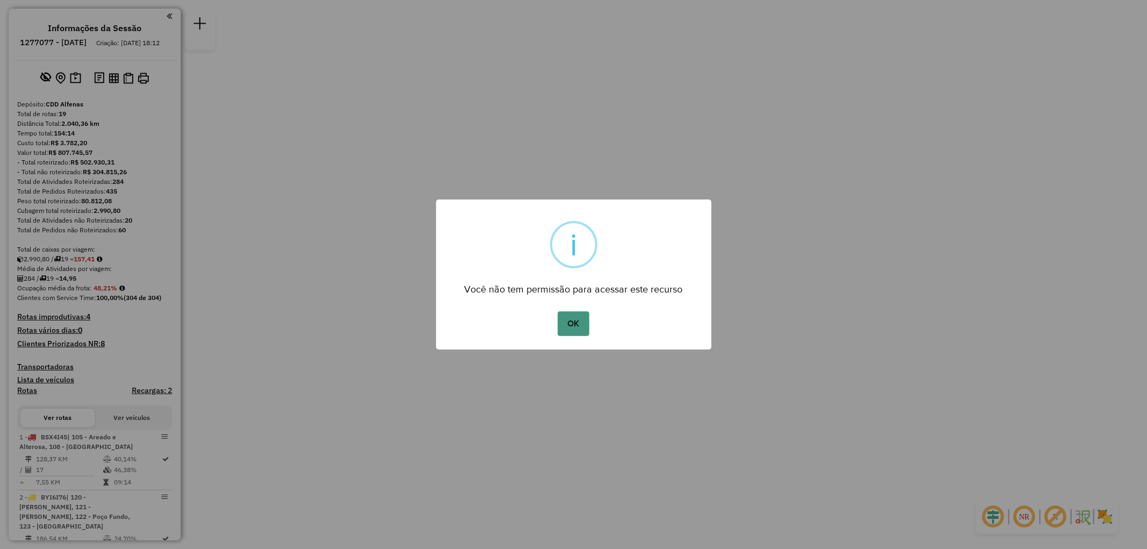
click at [568, 319] on button "OK" at bounding box center [574, 323] width 32 height 25
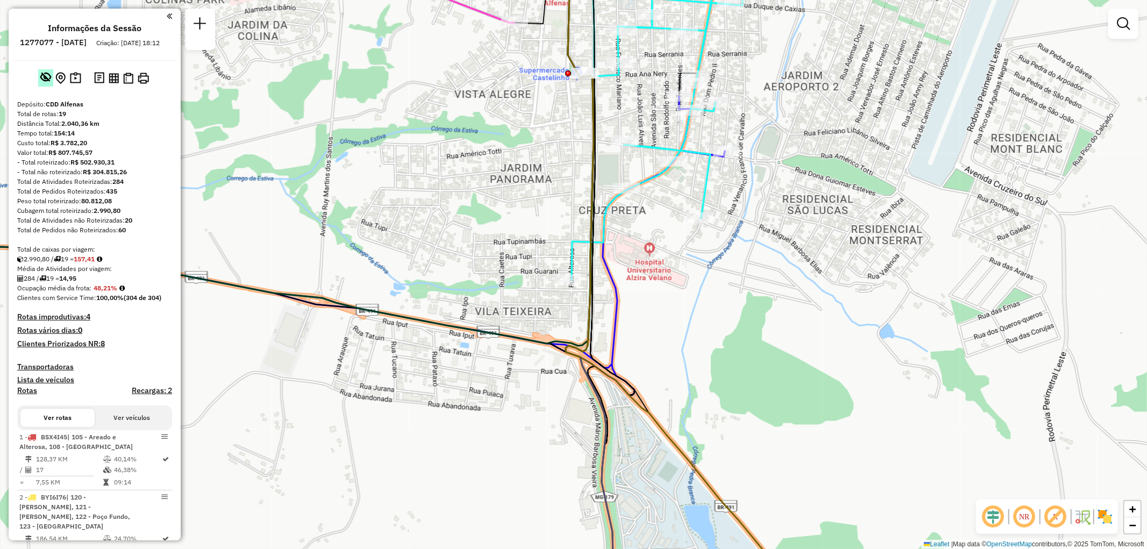
click at [45, 82] on em at bounding box center [45, 77] width 11 height 11
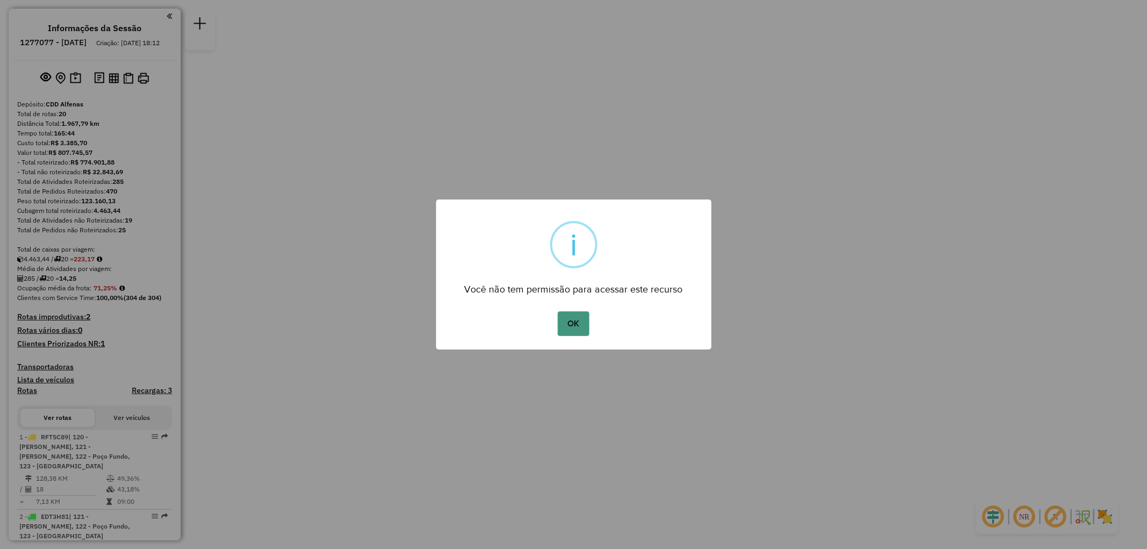
click at [566, 320] on button "OK" at bounding box center [574, 323] width 32 height 25
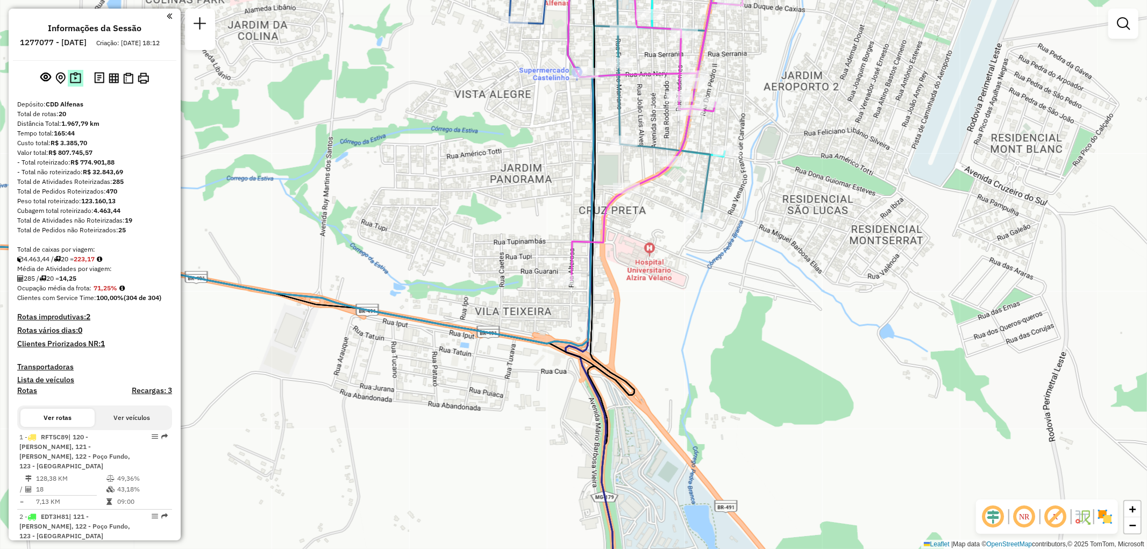
click at [72, 84] on img at bounding box center [75, 78] width 11 height 12
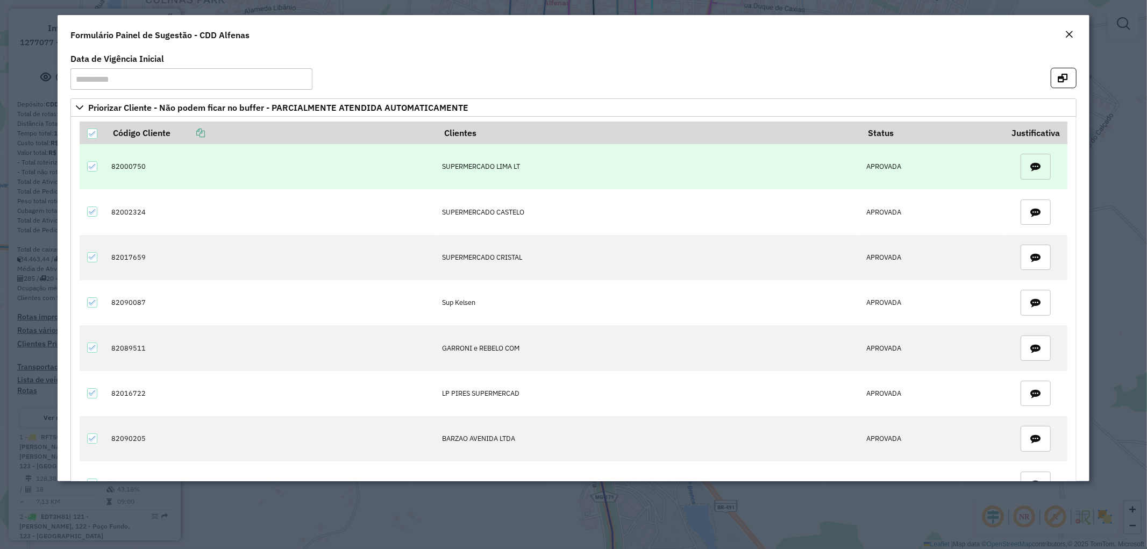
click at [1025, 170] on span "button" at bounding box center [1035, 166] width 20 height 20
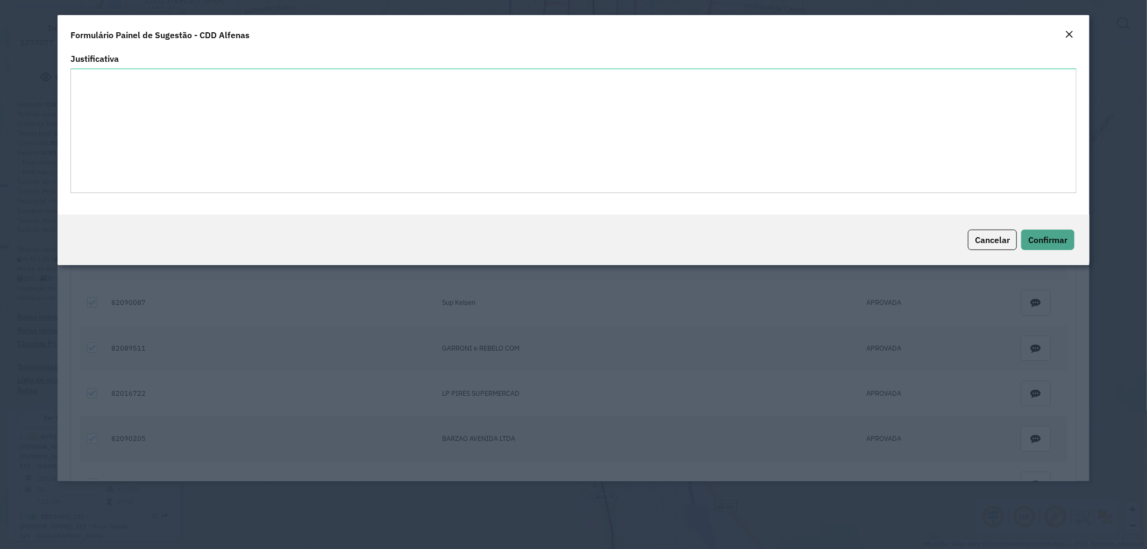
click at [1069, 36] on em "Close" at bounding box center [1069, 34] width 9 height 9
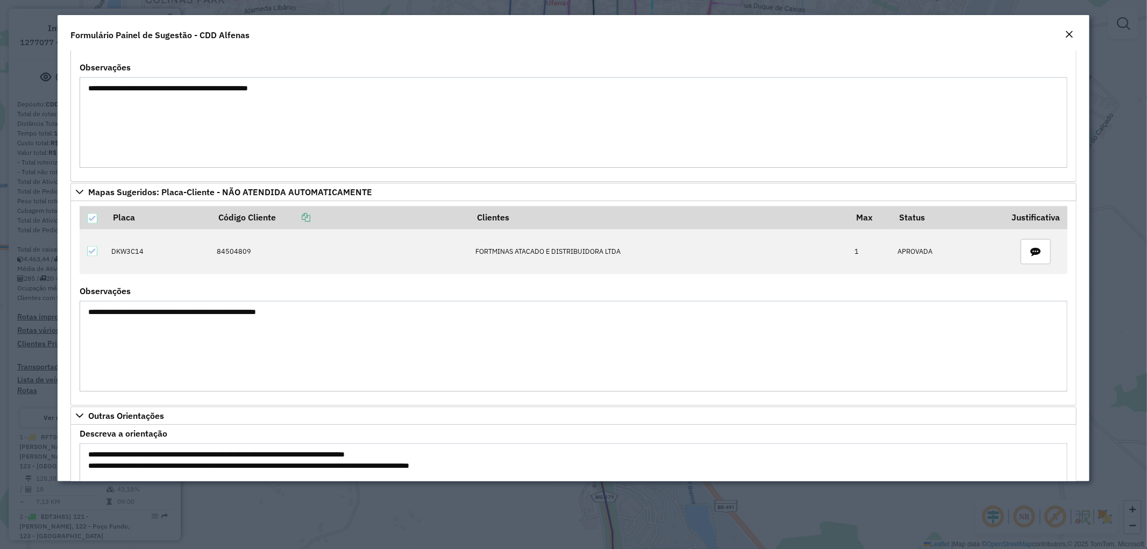
scroll to position [1998, 0]
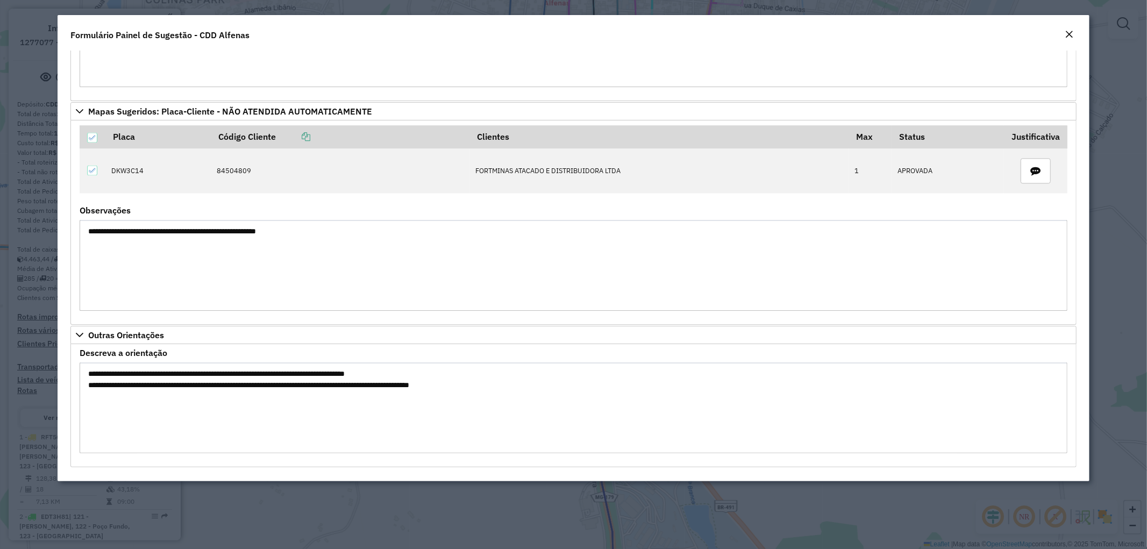
click at [1074, 35] on button "Close" at bounding box center [1068, 35] width 15 height 14
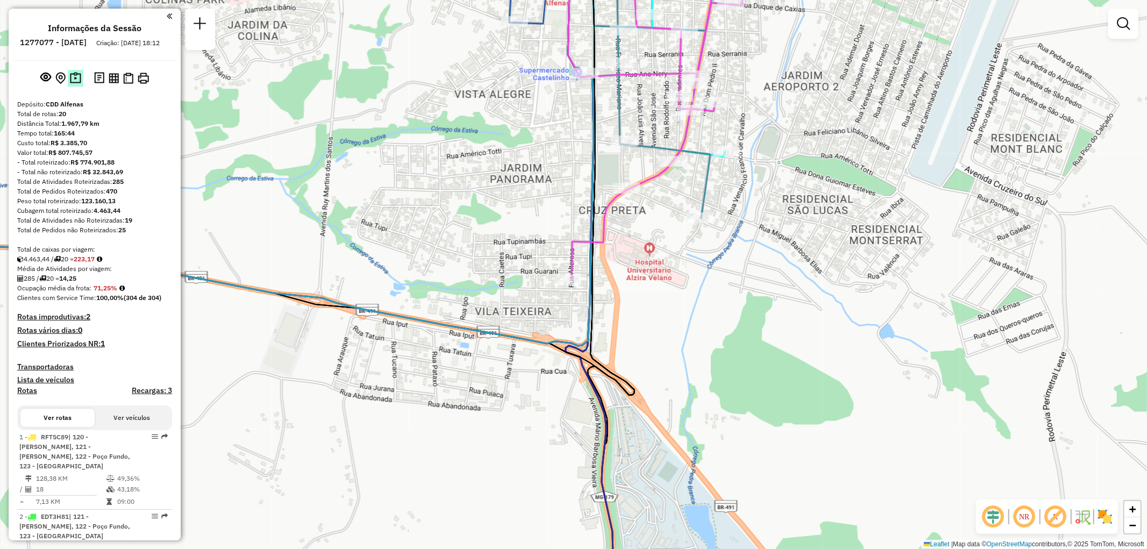
click at [77, 84] on img at bounding box center [75, 78] width 11 height 12
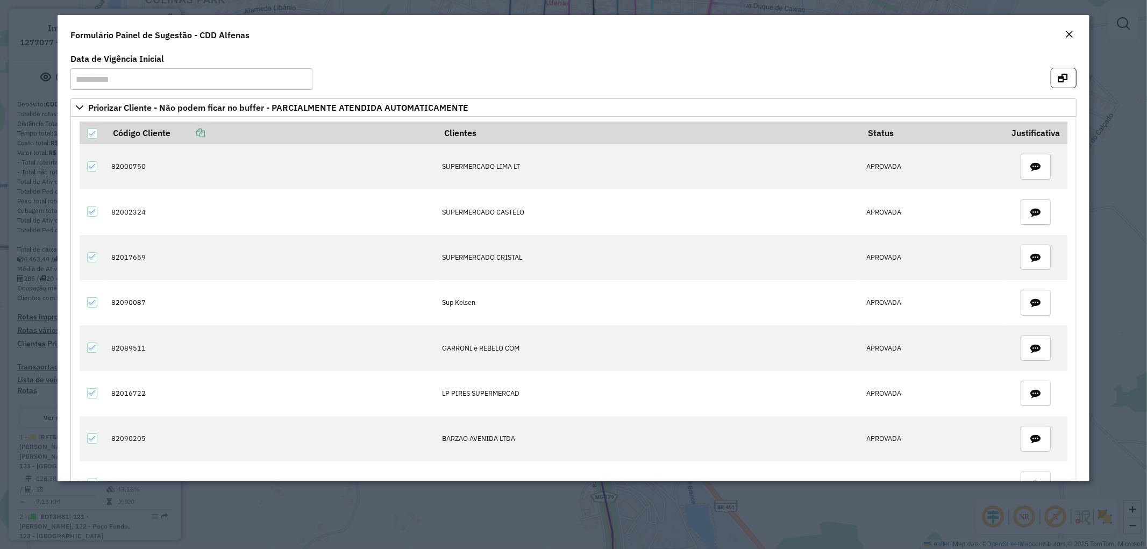
click at [95, 80] on input "**********" at bounding box center [191, 79] width 242 height 22
click at [1068, 35] on em "Close" at bounding box center [1069, 34] width 9 height 9
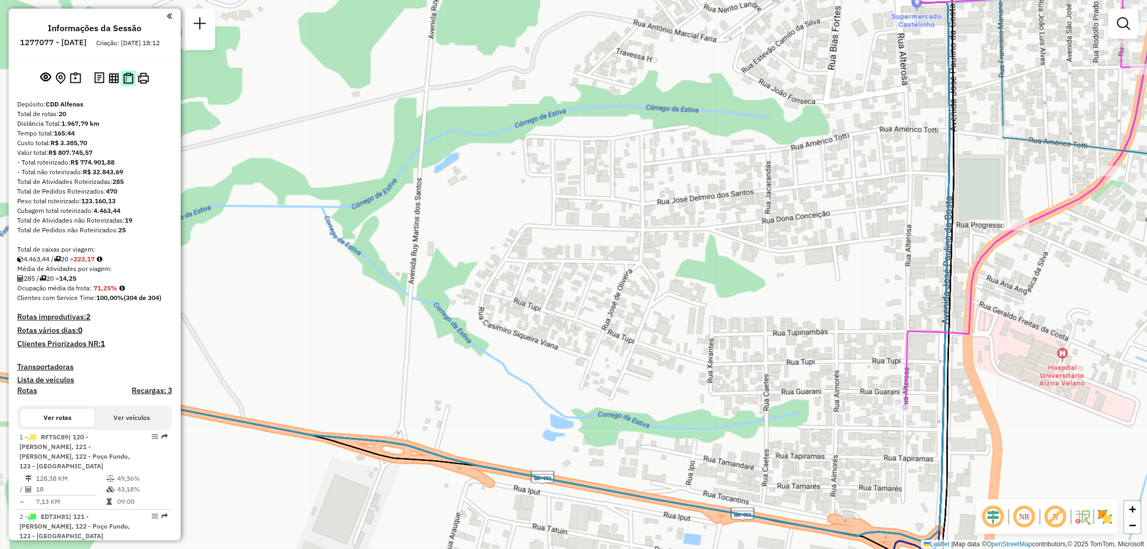
click at [130, 84] on img at bounding box center [128, 78] width 10 height 11
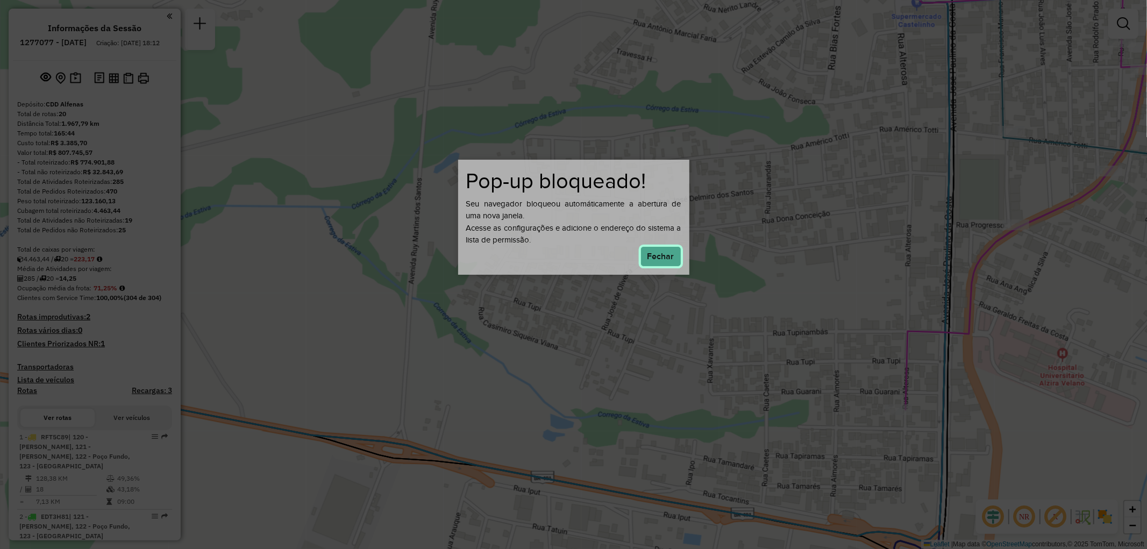
click at [663, 253] on button "Fechar" at bounding box center [660, 256] width 41 height 20
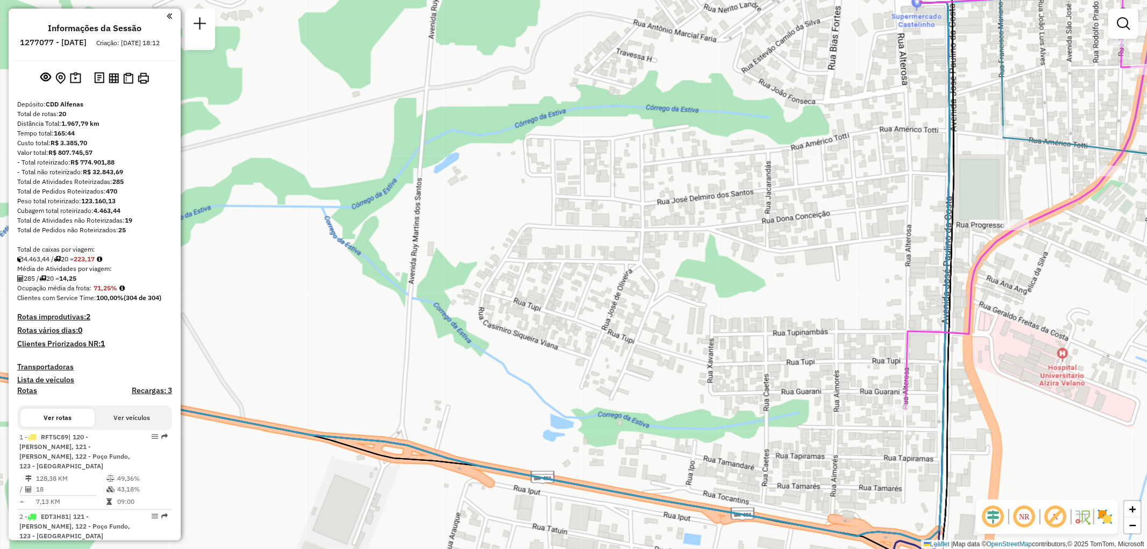
scroll to position [60, 0]
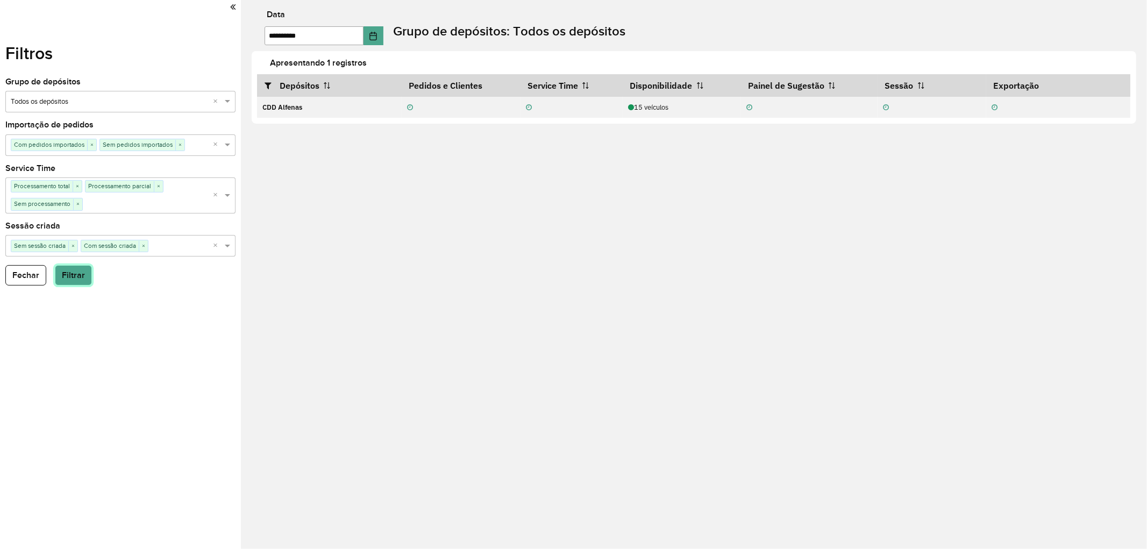
click at [75, 273] on button "Filtrar" at bounding box center [73, 275] width 37 height 20
click at [232, 3] on icon at bounding box center [232, 7] width 5 height 10
